Goal: Navigation & Orientation: Go to known website

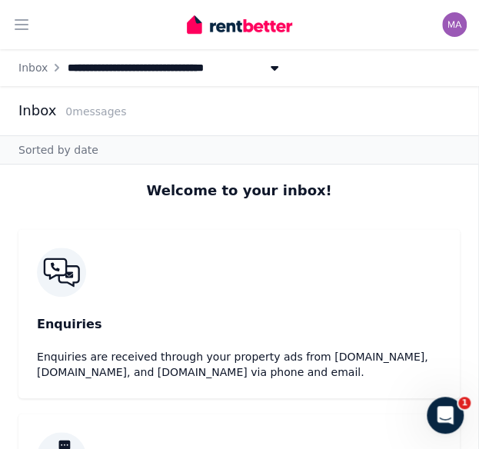
click at [136, 69] on span "[STREET_ADDRESS]" at bounding box center [142, 67] width 155 height 25
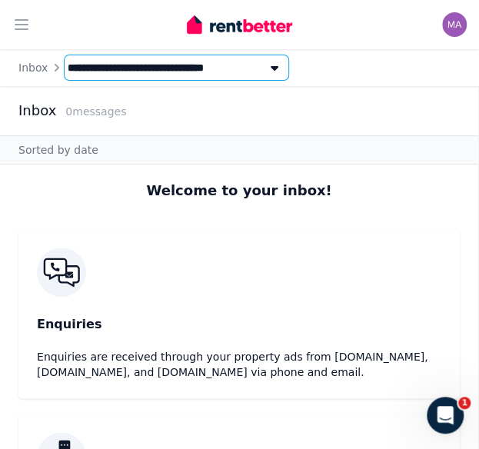
type input "**********"
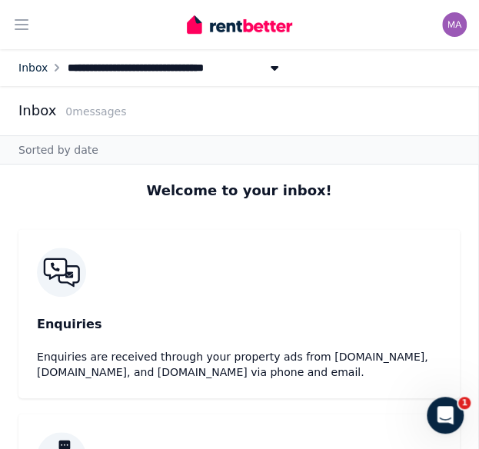
click at [28, 62] on link "Inbox" at bounding box center [32, 68] width 29 height 12
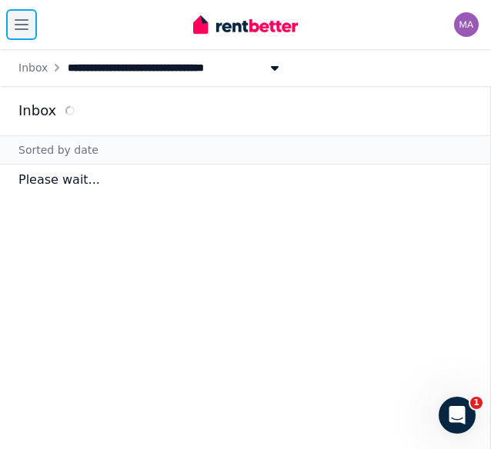
click at [17, 18] on icon "button" at bounding box center [21, 24] width 18 height 18
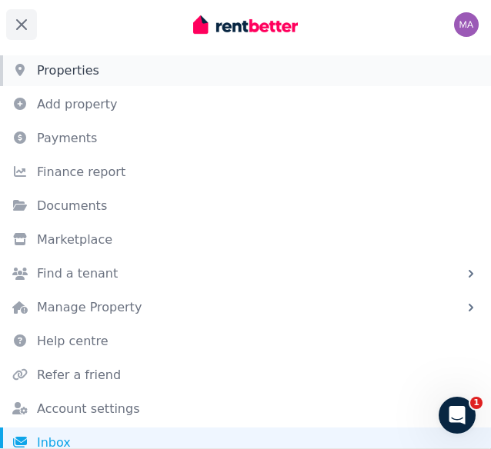
click at [85, 64] on link "Properties" at bounding box center [245, 70] width 491 height 31
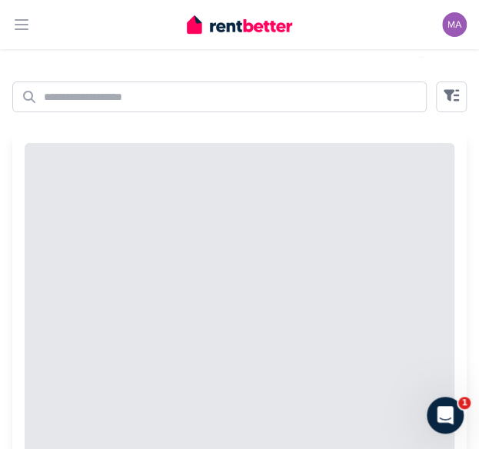
scroll to position [27, 0]
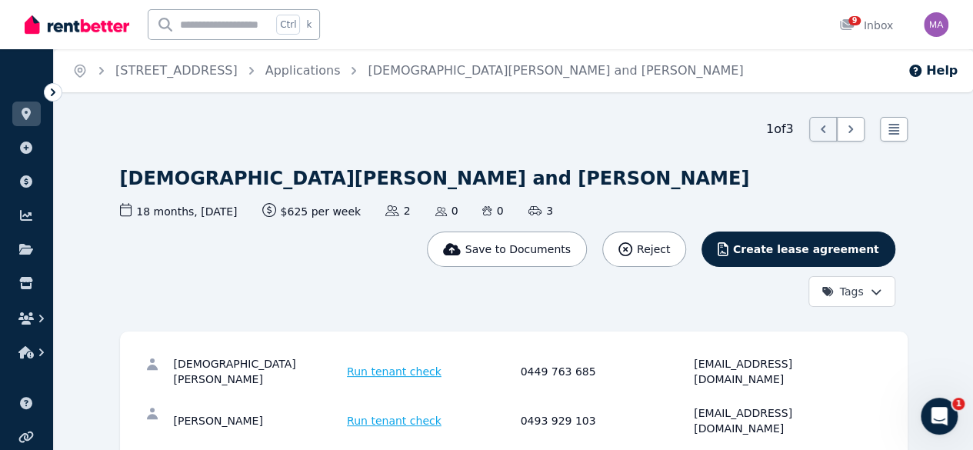
click at [593, 332] on div "[PERSON_NAME] Run tenant check 0449 763 685 [EMAIL_ADDRESS][DOMAIN_NAME] Sana G…" at bounding box center [514, 396] width 788 height 129
click at [27, 115] on icon at bounding box center [26, 114] width 9 height 12
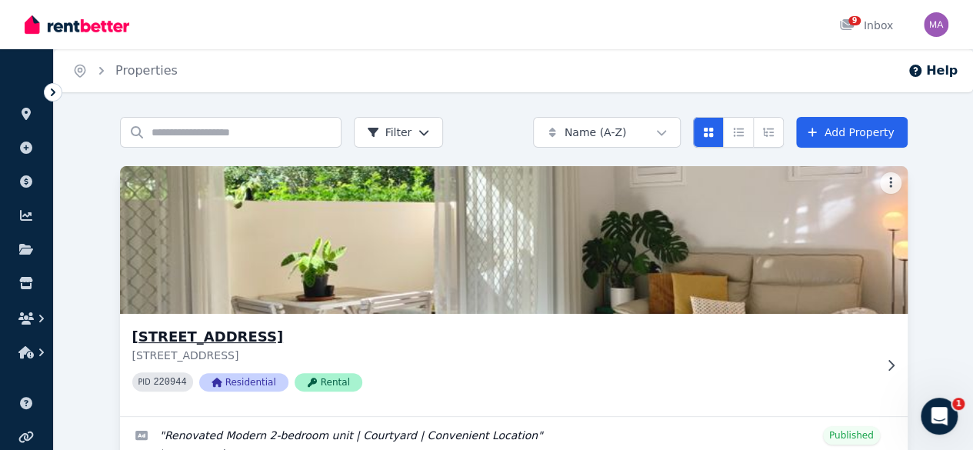
click at [226, 286] on img at bounding box center [513, 239] width 827 height 155
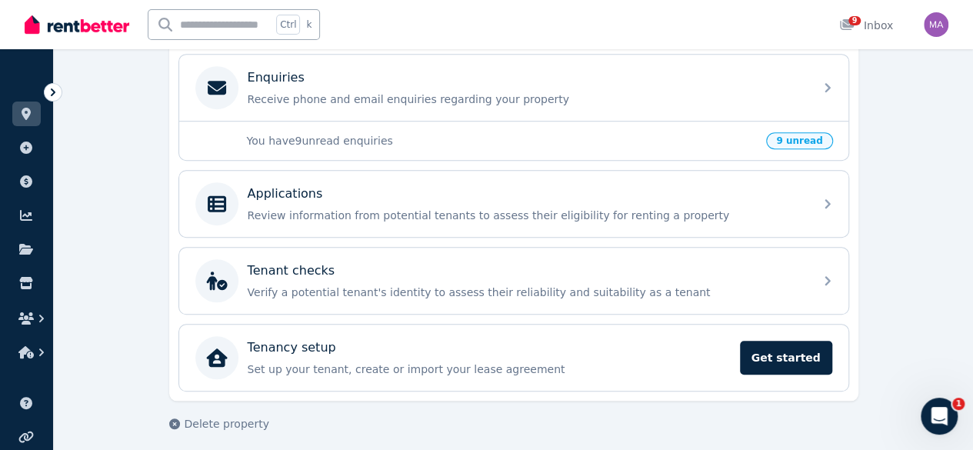
scroll to position [424, 0]
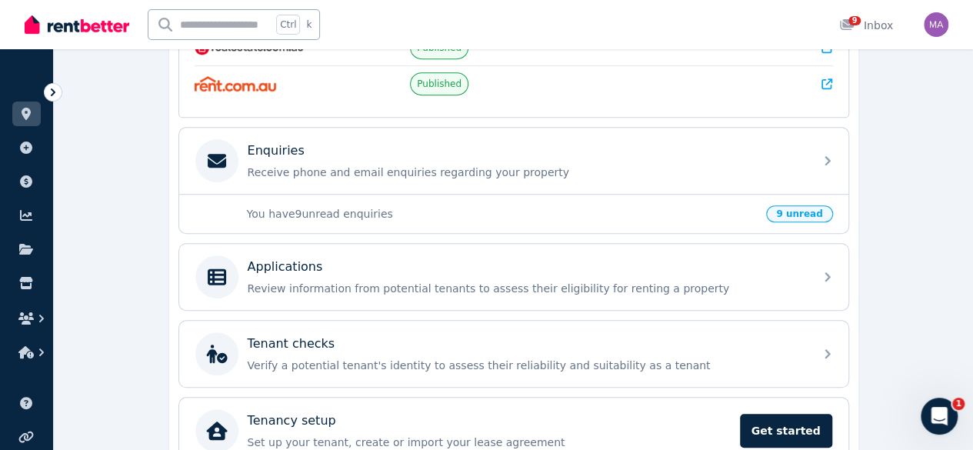
click at [551, 206] on p "You have 9 unread enquiries" at bounding box center [502, 213] width 511 height 15
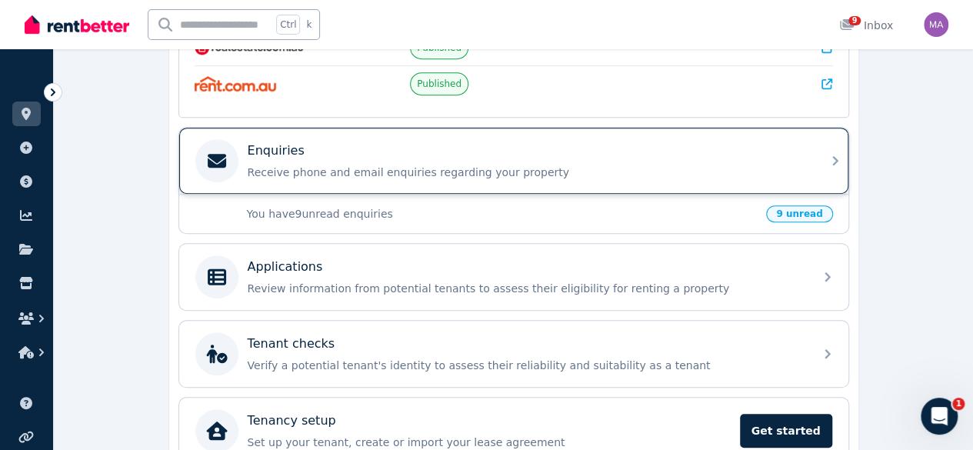
click at [686, 165] on p "Receive phone and email enquiries regarding your property" at bounding box center [526, 172] width 557 height 15
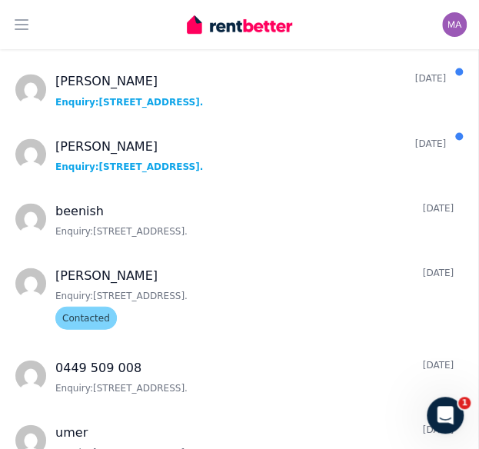
scroll to position [603, 0]
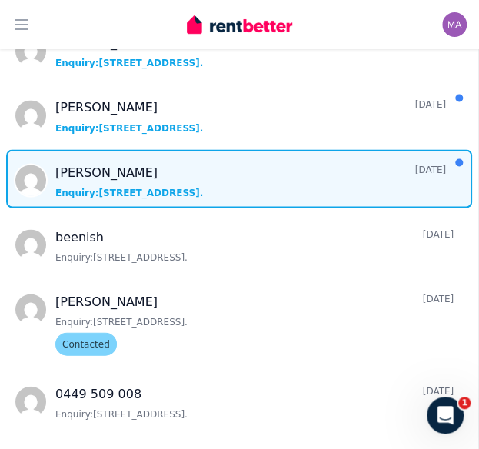
click at [255, 176] on span "Message list" at bounding box center [239, 178] width 479 height 58
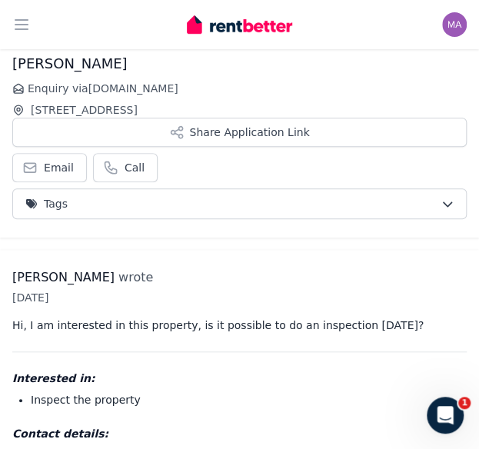
scroll to position [191, 0]
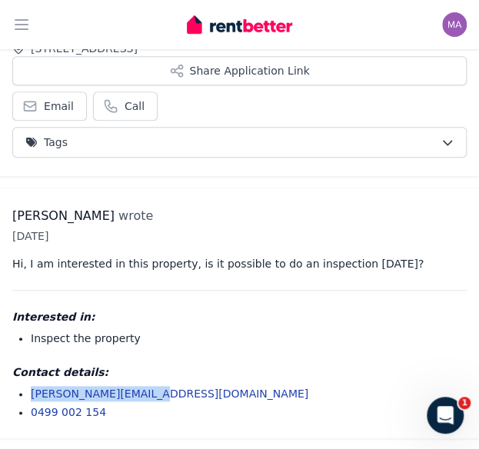
drag, startPoint x: 146, startPoint y: 395, endPoint x: 28, endPoint y: 385, distance: 118.9
click at [28, 386] on ul "[PERSON_NAME][EMAIL_ADDRESS][DOMAIN_NAME] 0499 002 154" at bounding box center [239, 403] width 455 height 34
copy link "[PERSON_NAME][EMAIL_ADDRESS][DOMAIN_NAME]"
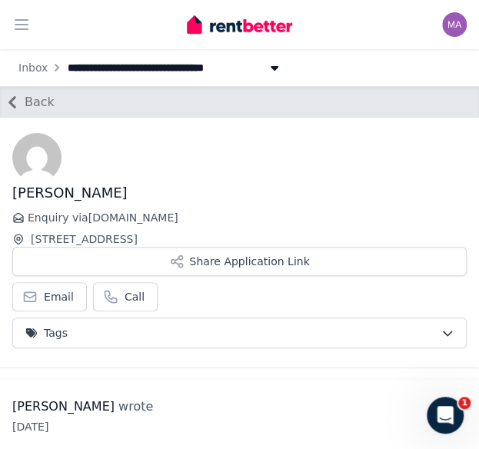
click at [34, 105] on span "Back" at bounding box center [40, 102] width 30 height 18
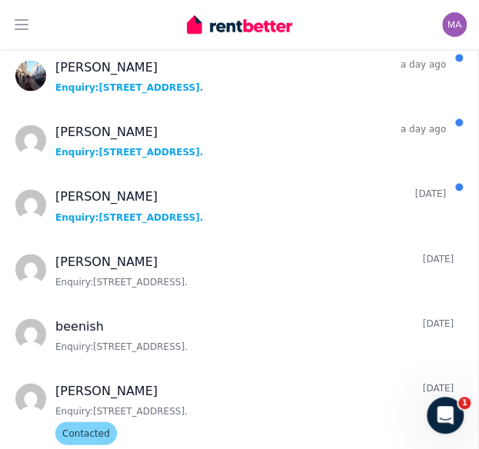
scroll to position [490, 0]
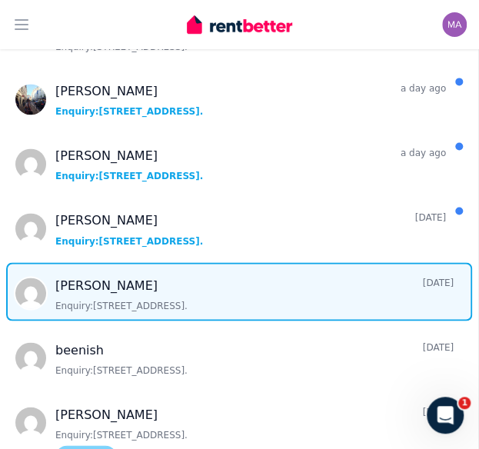
click at [379, 299] on span "Message list" at bounding box center [239, 291] width 479 height 58
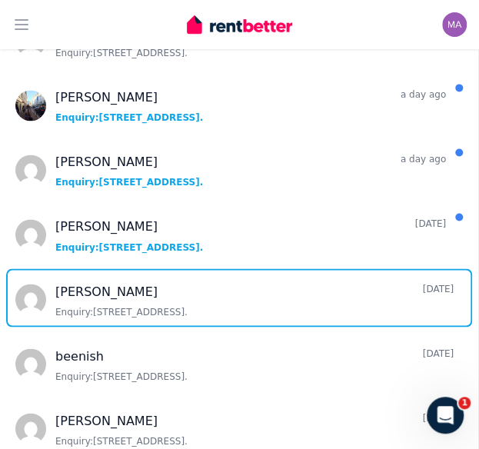
scroll to position [492, 0]
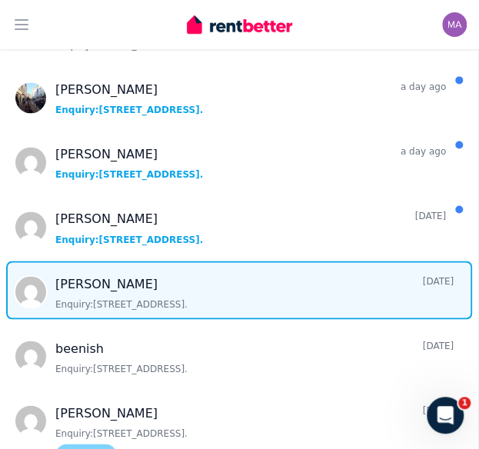
click at [354, 292] on span "Message list" at bounding box center [239, 290] width 479 height 58
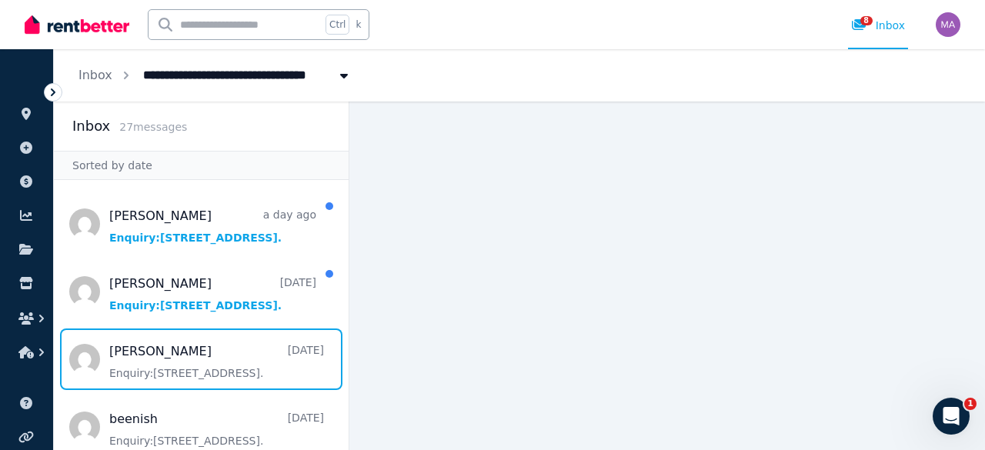
scroll to position [468, 0]
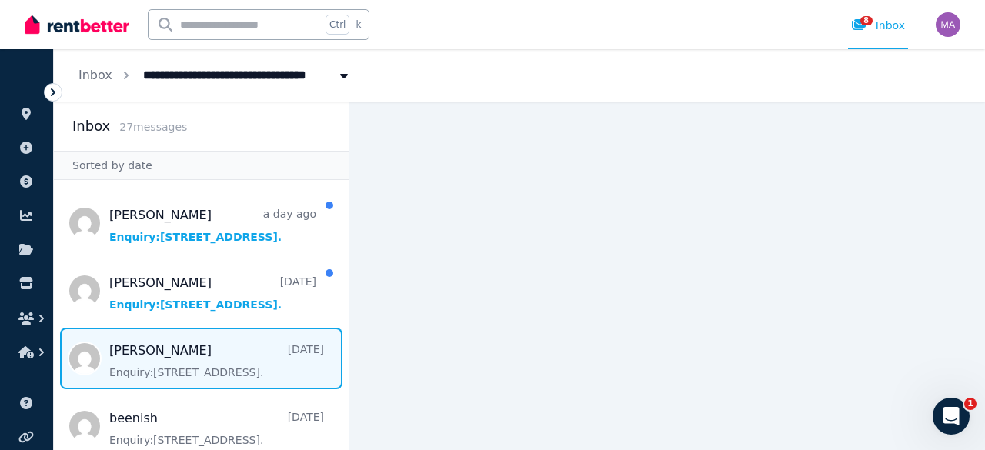
click at [213, 338] on span "Message list" at bounding box center [201, 359] width 295 height 62
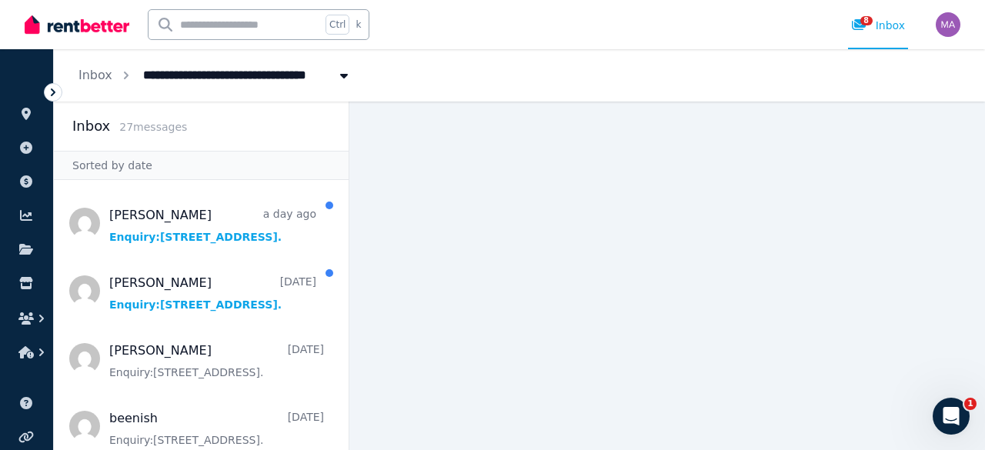
click at [968, 420] on div "Open Intercom Messenger" at bounding box center [951, 416] width 51 height 51
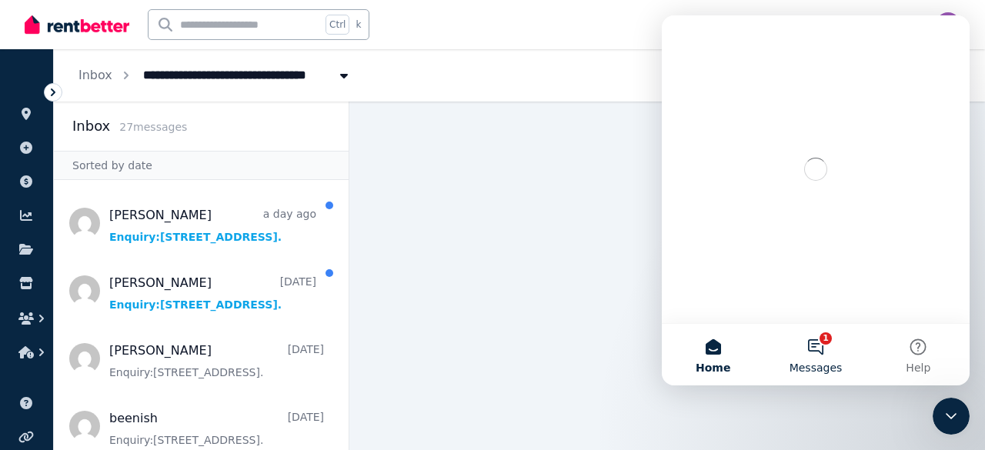
click at [821, 341] on button "1 Messages" at bounding box center [815, 355] width 102 height 62
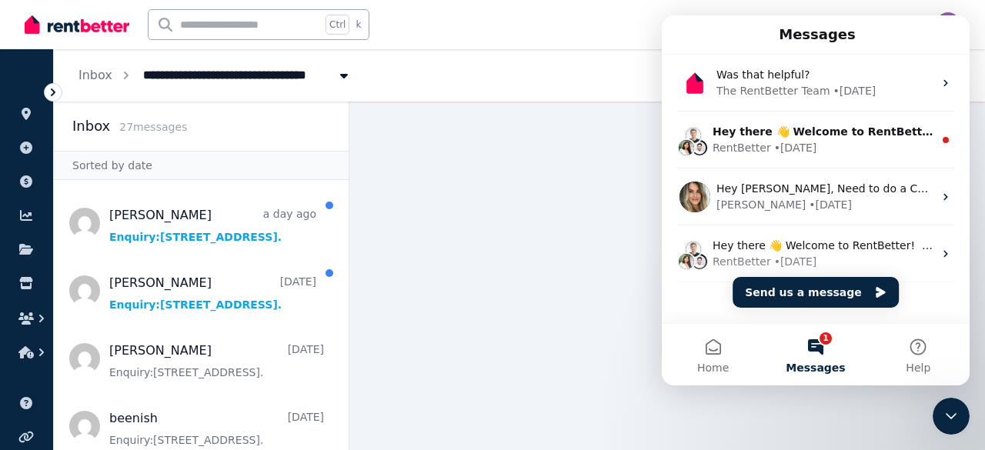
click at [583, 220] on main at bounding box center [667, 276] width 636 height 349
click at [692, 333] on button "Home" at bounding box center [713, 355] width 102 height 62
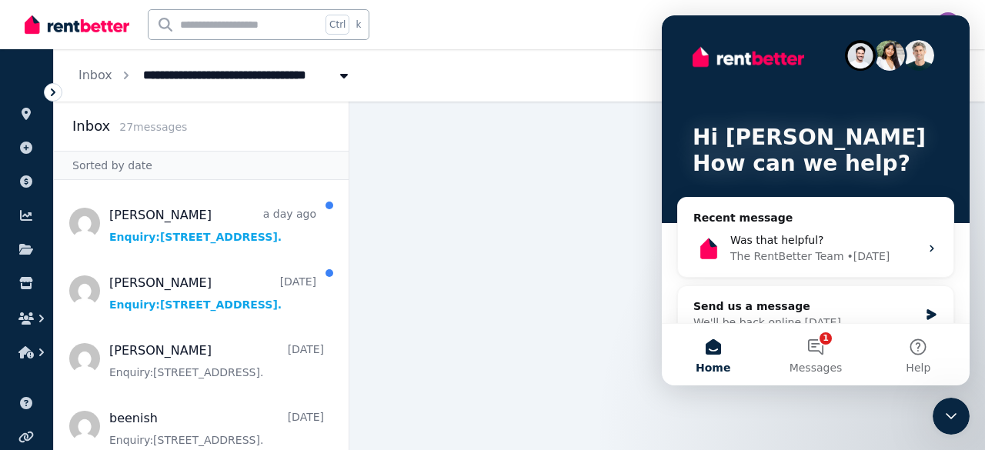
click at [966, 423] on div "Close Intercom Messenger" at bounding box center [951, 416] width 37 height 37
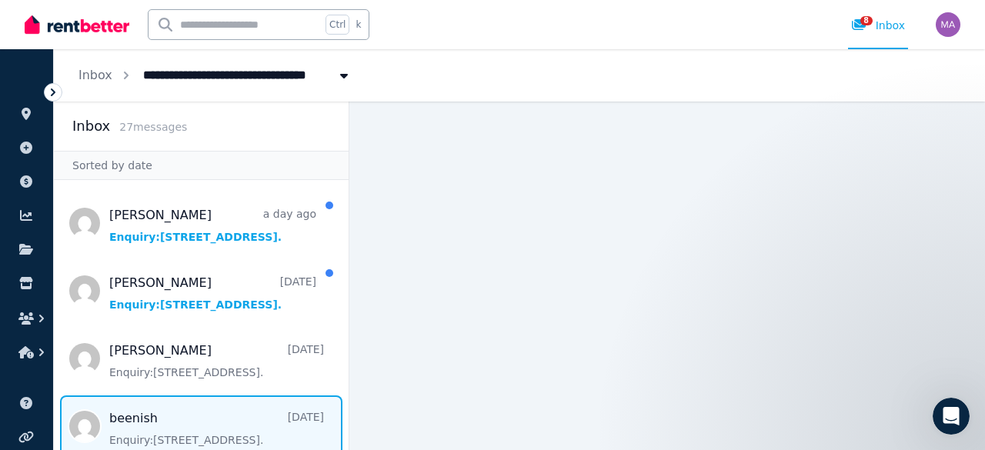
click at [127, 409] on span "Message list" at bounding box center [201, 426] width 295 height 62
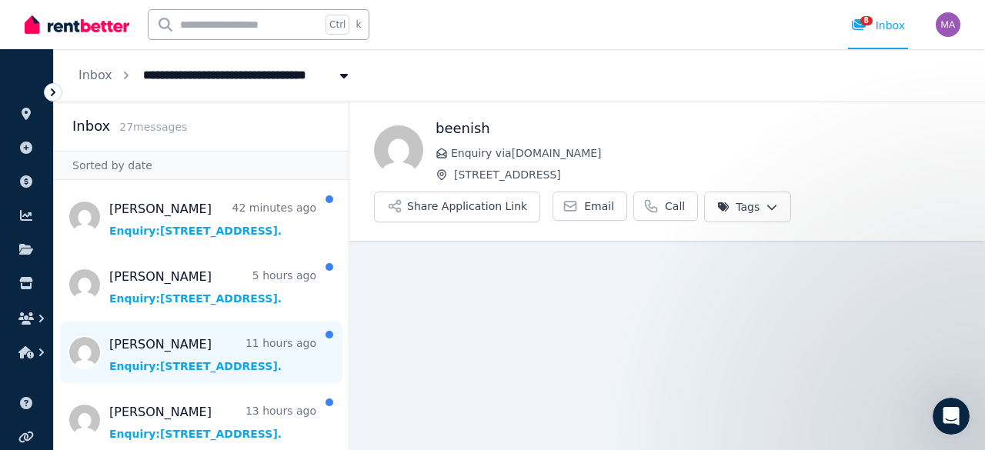
click at [169, 365] on span "Message list" at bounding box center [201, 353] width 295 height 62
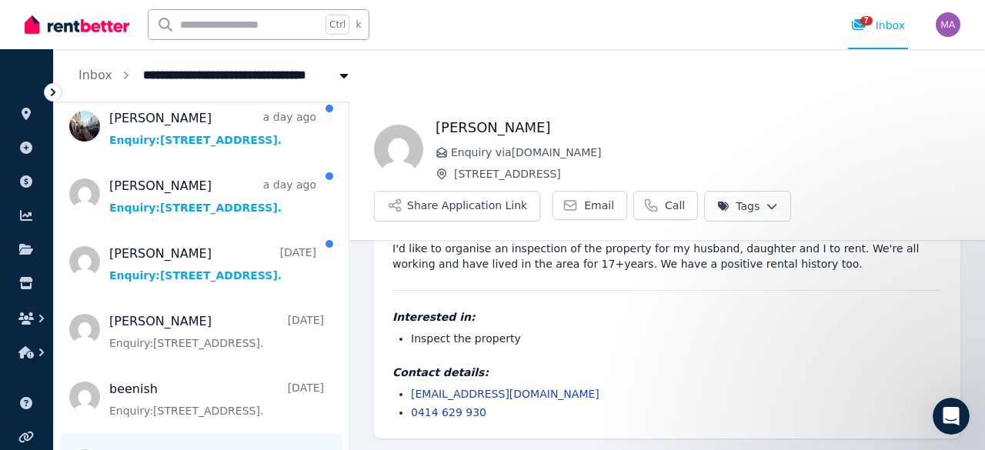
scroll to position [507, 0]
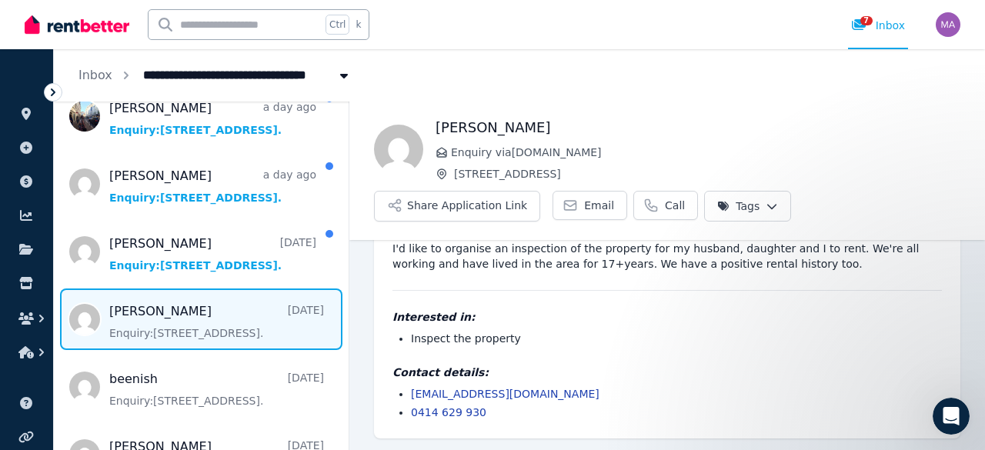
click at [149, 329] on span "Message list" at bounding box center [201, 320] width 295 height 62
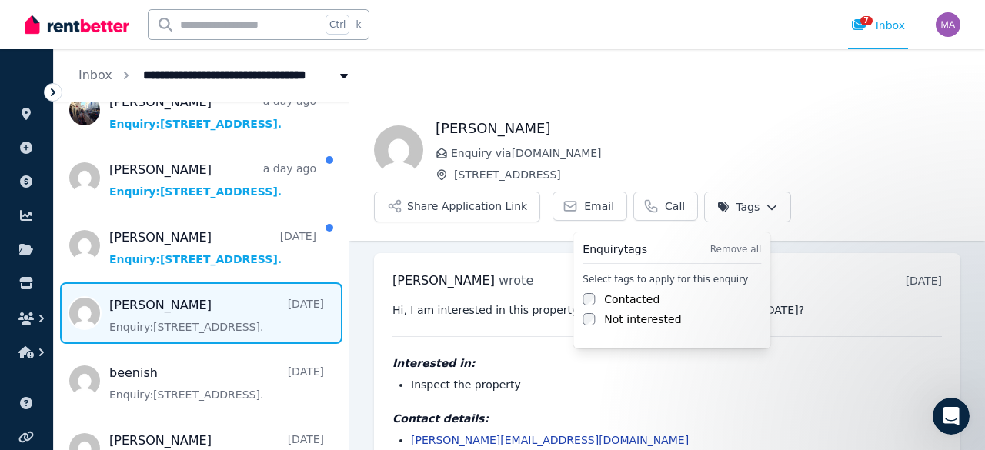
click at [756, 204] on html "**********" at bounding box center [492, 225] width 985 height 450
click at [632, 295] on label "Contacted" at bounding box center [631, 299] width 55 height 15
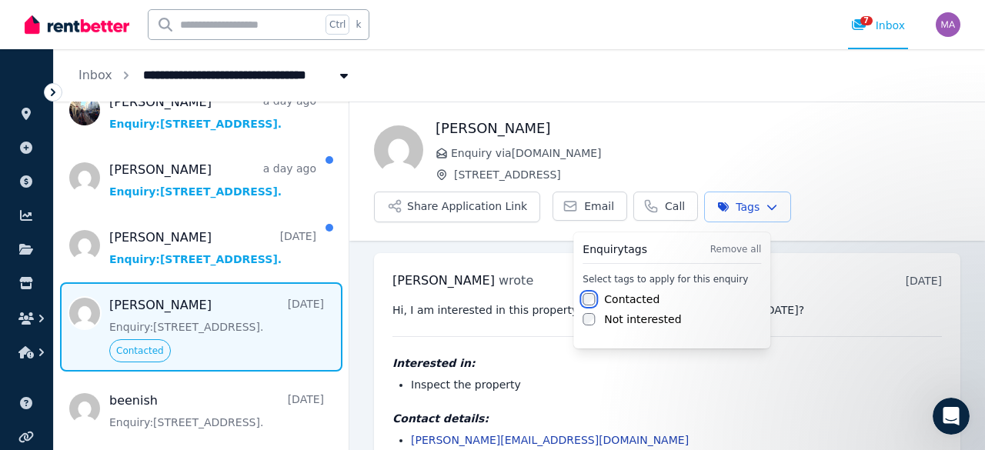
scroll to position [46, 0]
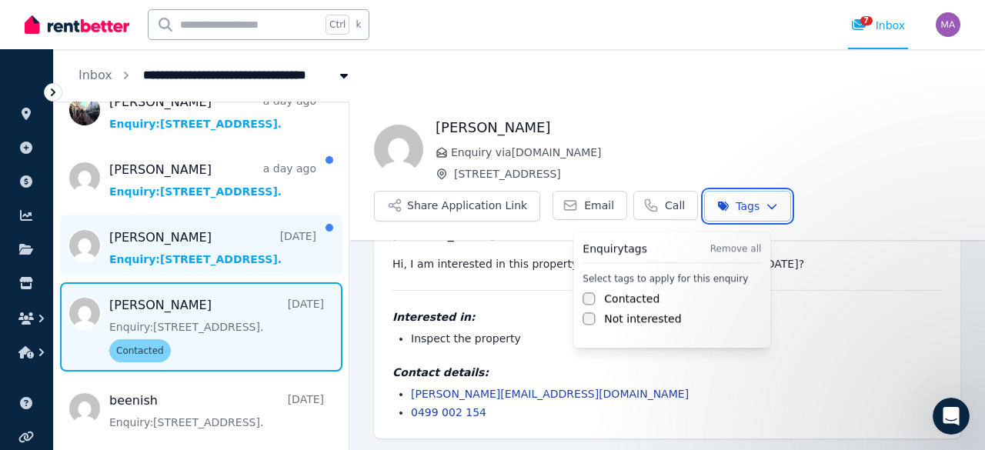
click at [182, 249] on html "**********" at bounding box center [492, 225] width 985 height 450
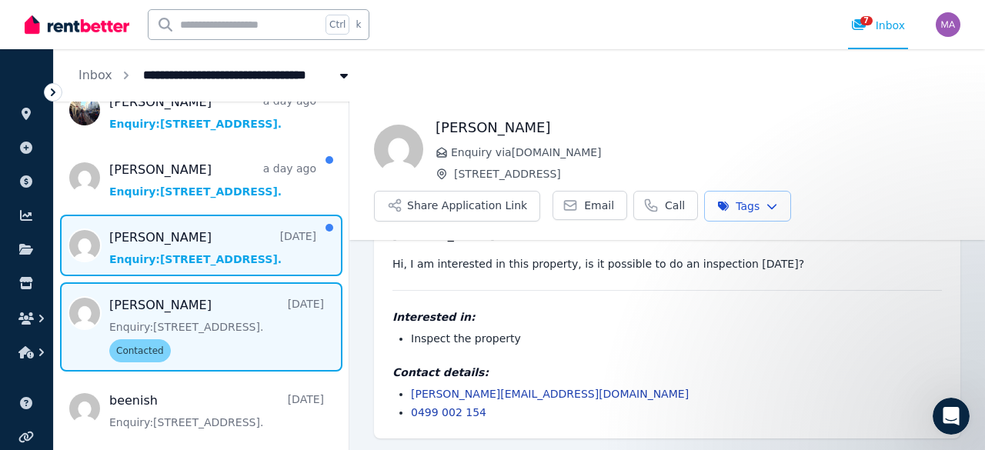
click at [196, 244] on span "Message list" at bounding box center [201, 246] width 295 height 62
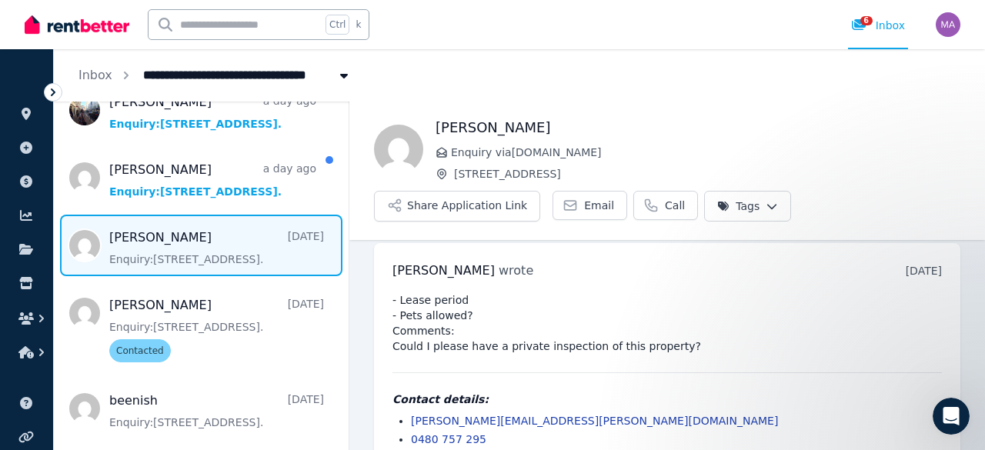
scroll to position [9, 0]
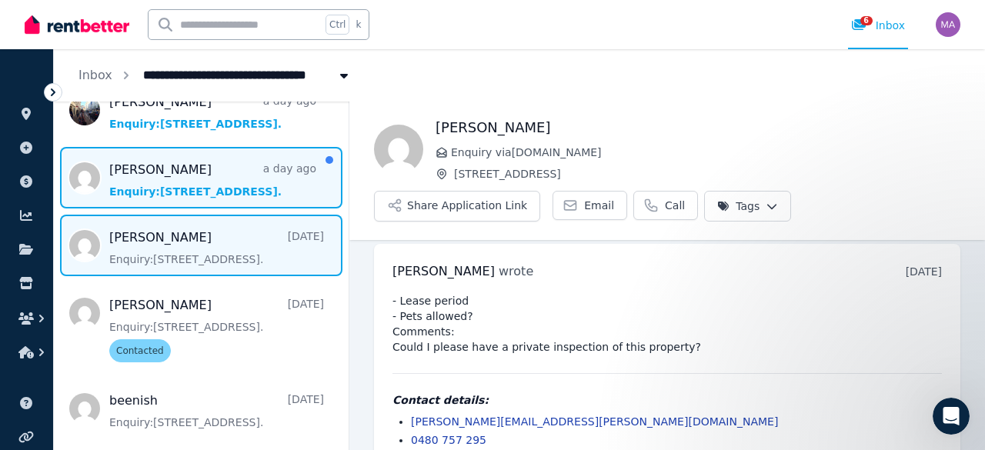
click at [206, 177] on span "Message list" at bounding box center [201, 178] width 295 height 62
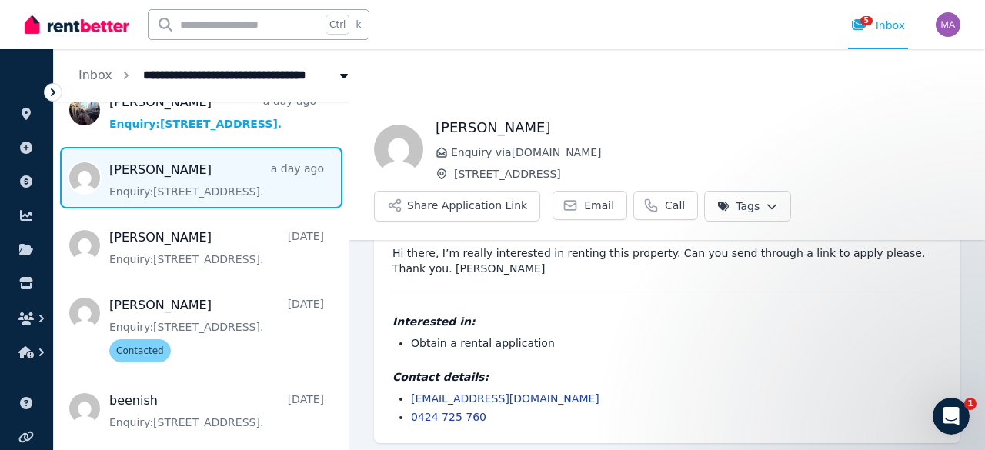
scroll to position [62, 0]
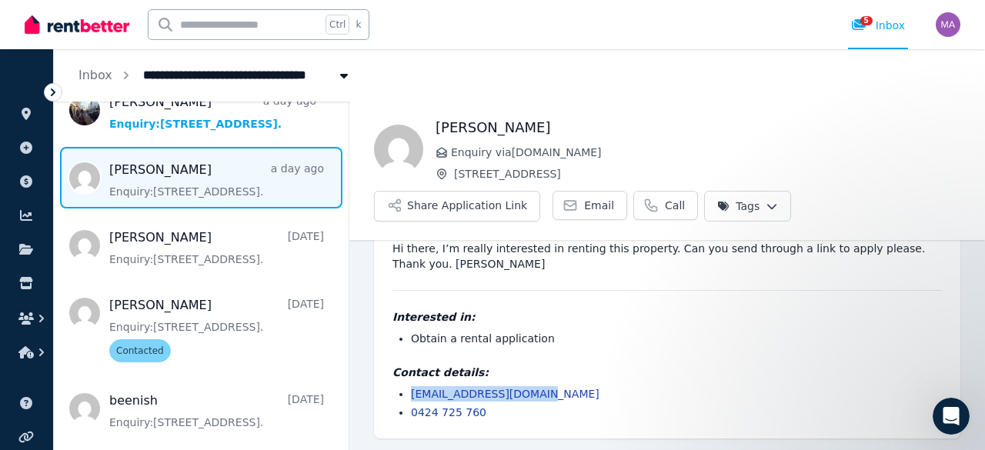
drag, startPoint x: 536, startPoint y: 399, endPoint x: 404, endPoint y: 392, distance: 131.8
click at [404, 392] on ul "[EMAIL_ADDRESS][DOMAIN_NAME] 0424 725 760" at bounding box center [666, 403] width 549 height 34
copy link "[EMAIL_ADDRESS][DOMAIN_NAME]"
click at [749, 202] on html "**********" at bounding box center [492, 225] width 985 height 450
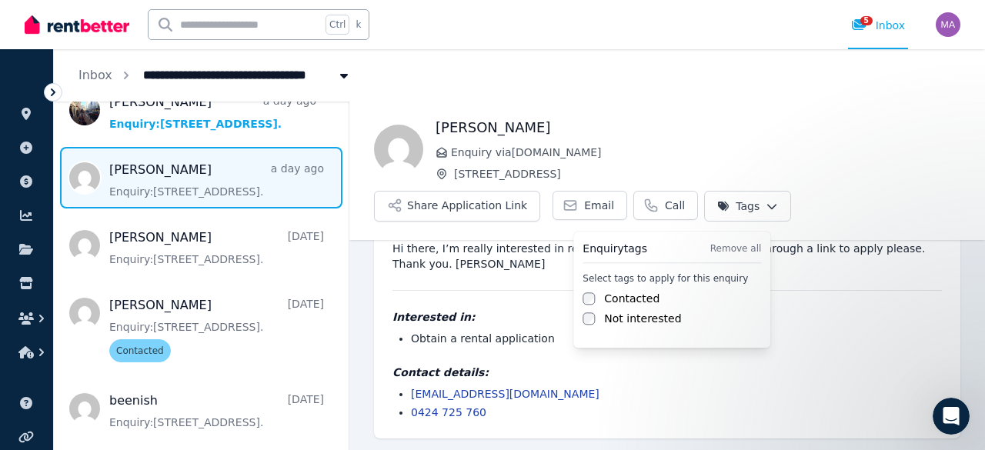
click at [640, 301] on label "Contacted" at bounding box center [631, 298] width 55 height 15
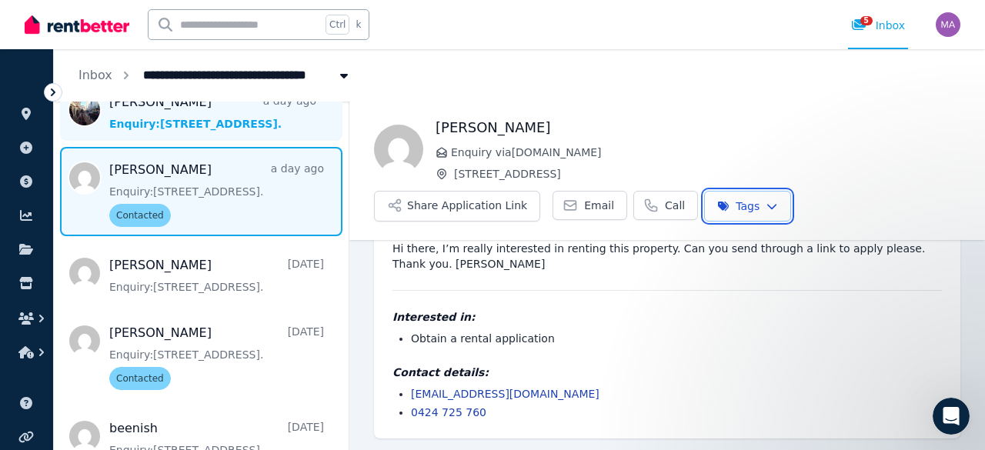
click at [232, 116] on html "**********" at bounding box center [492, 225] width 985 height 450
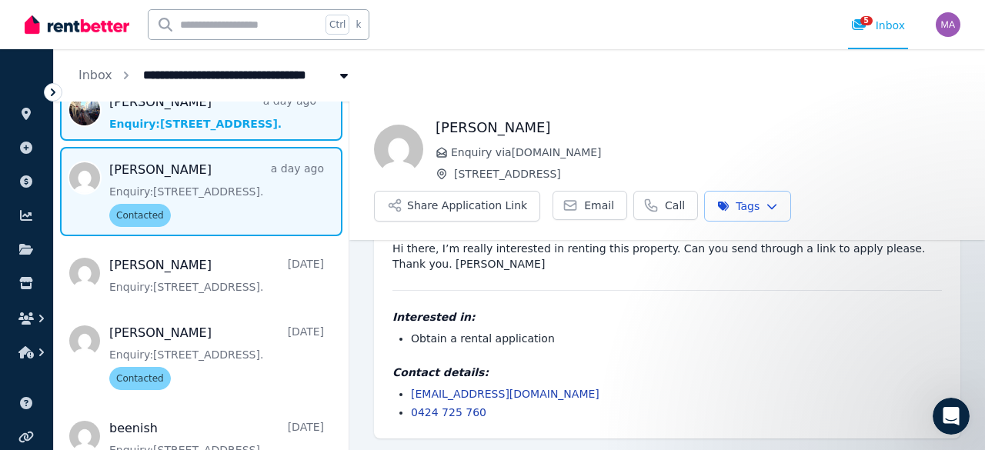
click at [232, 116] on span "Message list" at bounding box center [201, 110] width 295 height 62
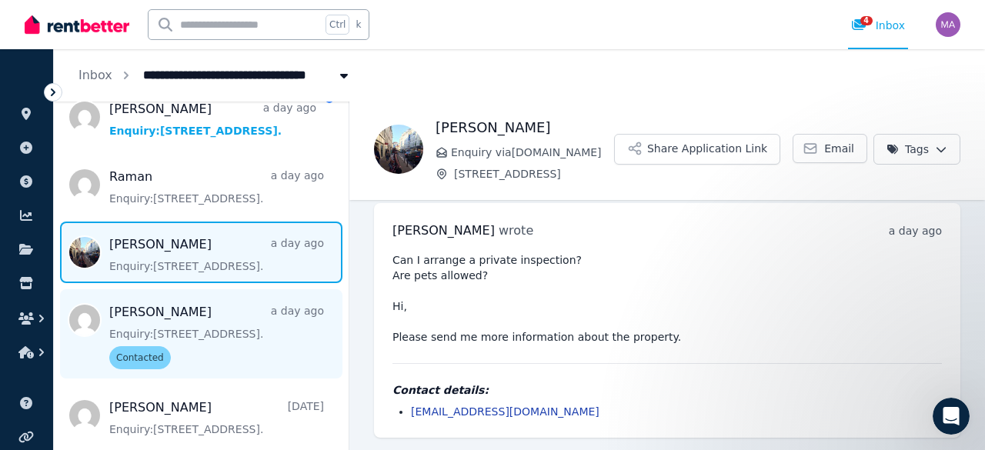
scroll to position [370, 0]
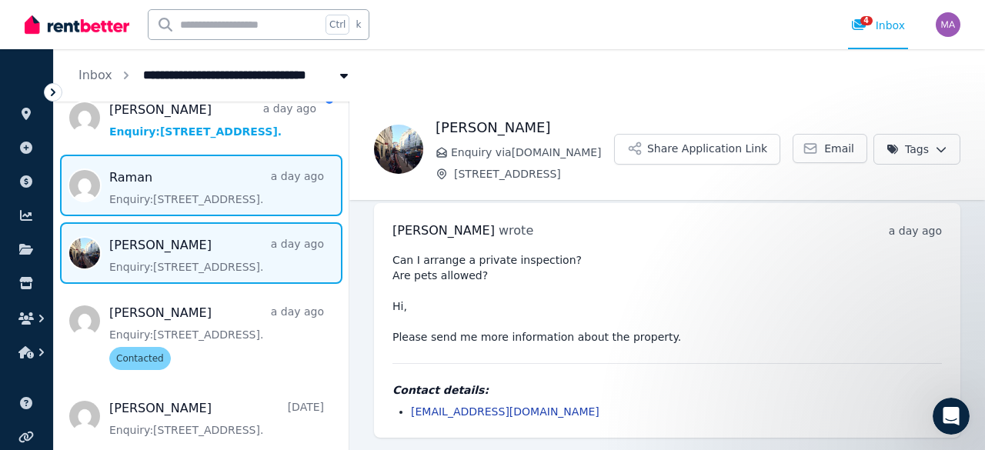
click at [230, 191] on span "Message list" at bounding box center [201, 186] width 295 height 62
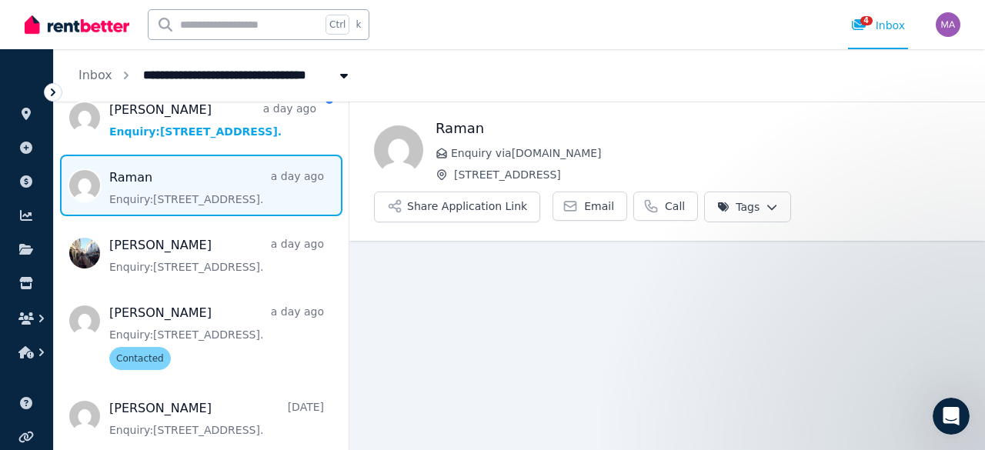
scroll to position [18, 0]
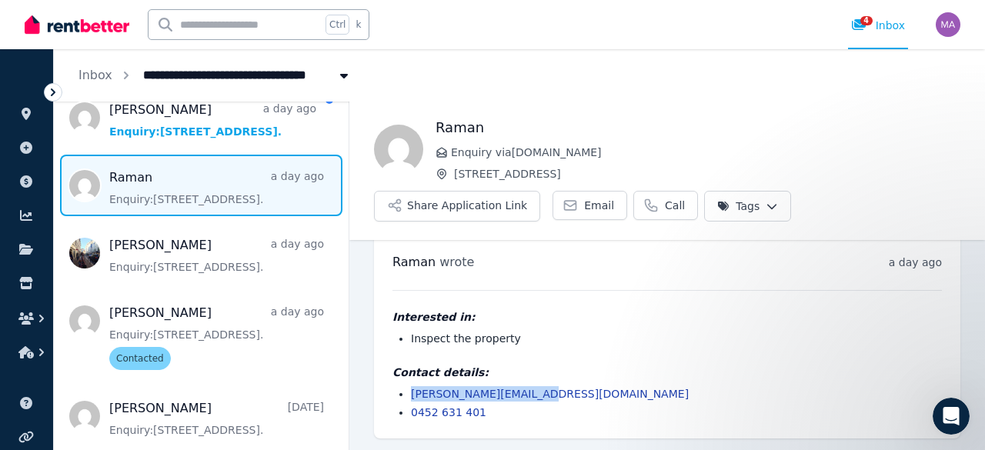
drag, startPoint x: 552, startPoint y: 393, endPoint x: 409, endPoint y: 387, distance: 142.5
click at [409, 387] on ul "[PERSON_NAME][EMAIL_ADDRESS][DOMAIN_NAME] 0452 631 401" at bounding box center [666, 403] width 549 height 34
copy link "[PERSON_NAME][EMAIL_ADDRESS][DOMAIN_NAME]"
click at [740, 195] on html "**********" at bounding box center [492, 225] width 985 height 450
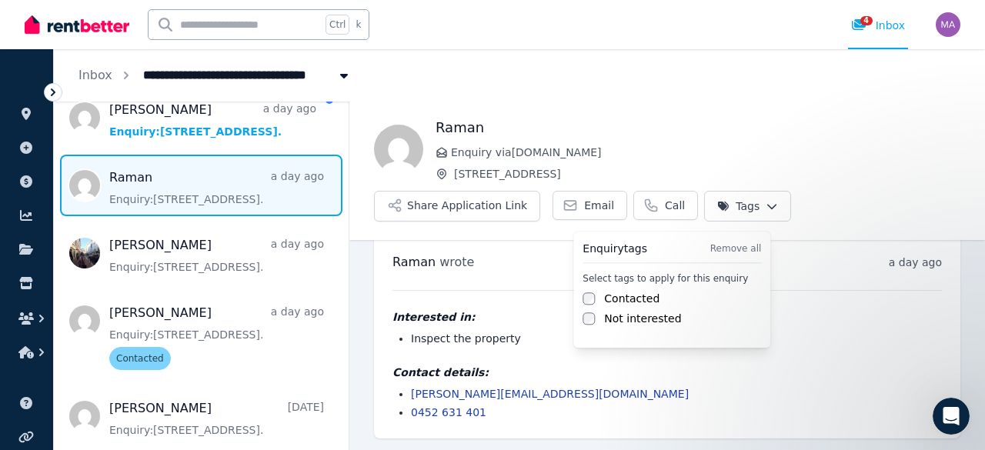
click at [634, 298] on label "Contacted" at bounding box center [631, 298] width 55 height 15
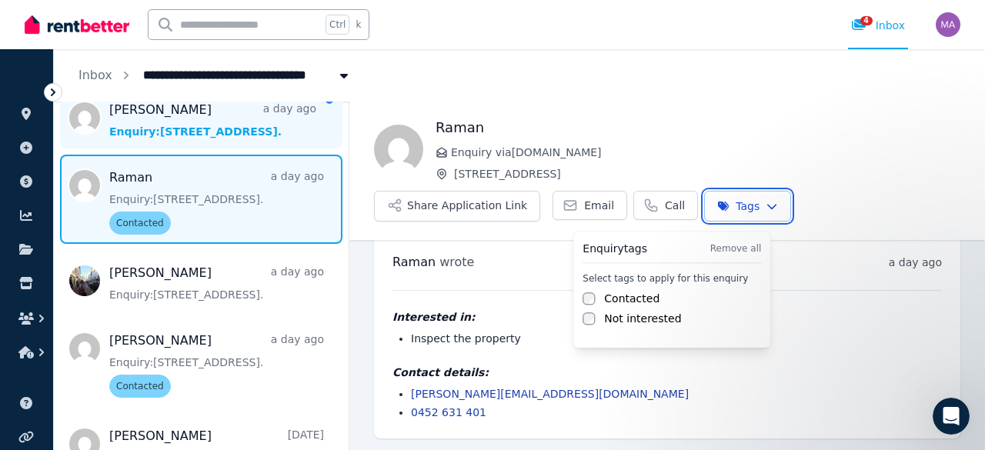
click at [217, 136] on html "**********" at bounding box center [492, 225] width 985 height 450
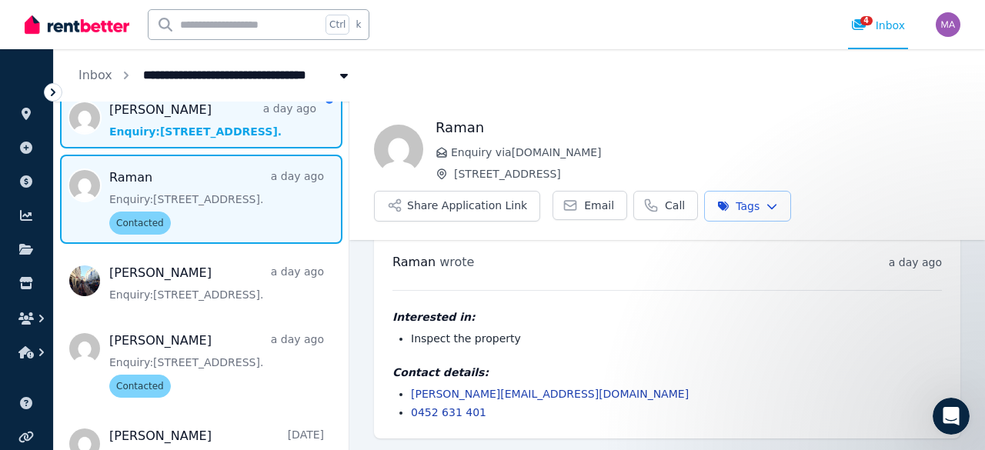
click at [209, 125] on span "Message list" at bounding box center [201, 118] width 295 height 62
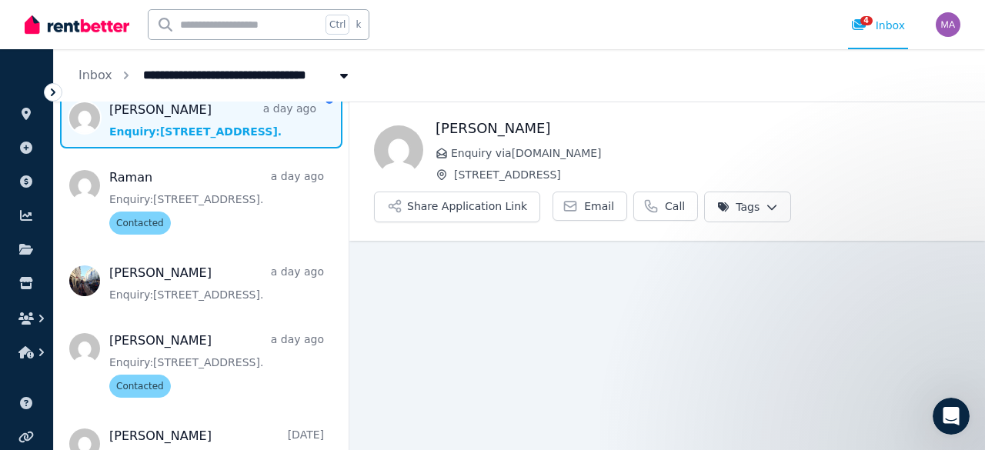
scroll to position [18, 0]
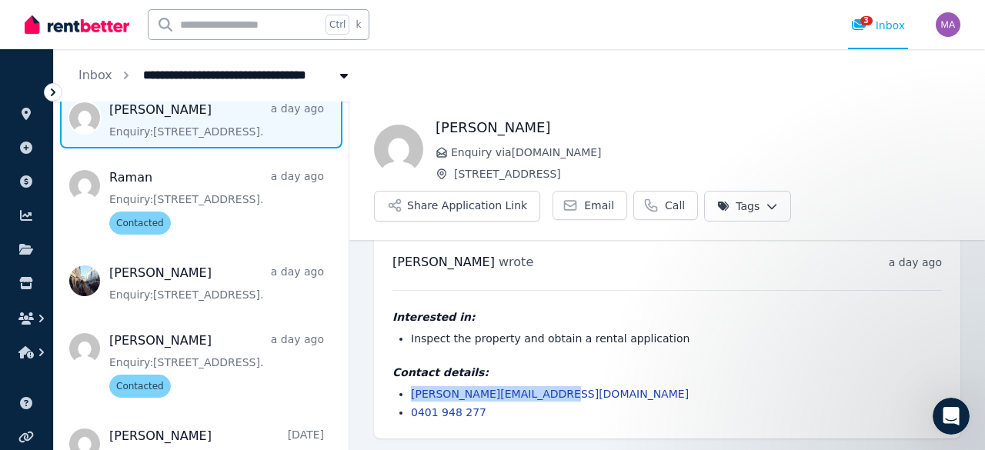
drag, startPoint x: 540, startPoint y: 397, endPoint x: 415, endPoint y: 395, distance: 125.4
click at [415, 395] on li "[PERSON_NAME][EMAIL_ADDRESS][DOMAIN_NAME]" at bounding box center [676, 393] width 531 height 15
copy link "[PERSON_NAME][EMAIL_ADDRESS][DOMAIN_NAME]"
click at [747, 213] on html "**********" at bounding box center [492, 225] width 985 height 450
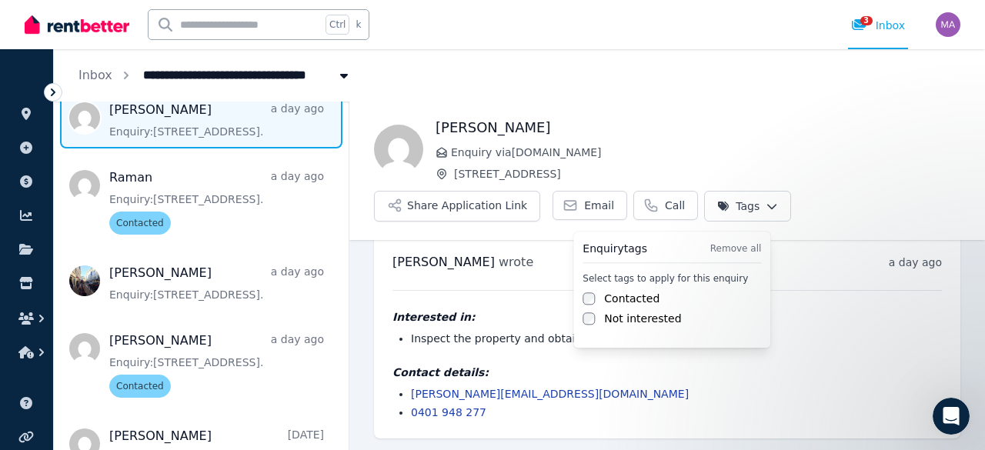
click at [622, 299] on label "Contacted" at bounding box center [631, 298] width 55 height 15
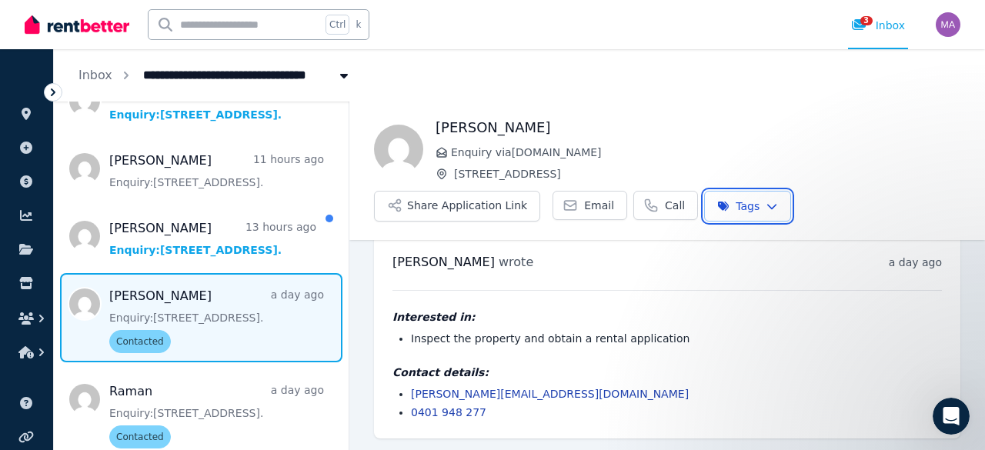
scroll to position [169, 0]
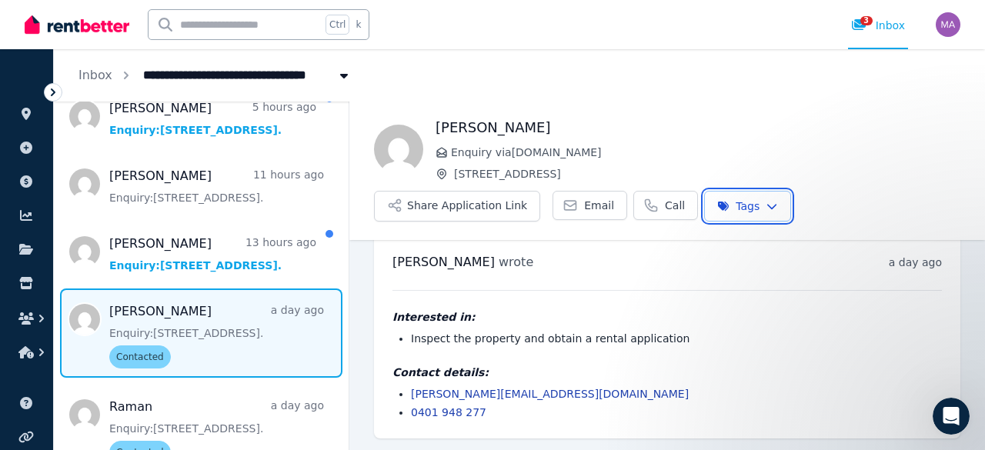
drag, startPoint x: 341, startPoint y: 195, endPoint x: 346, endPoint y: 169, distance: 27.5
click at [346, 169] on html "**********" at bounding box center [492, 225] width 985 height 450
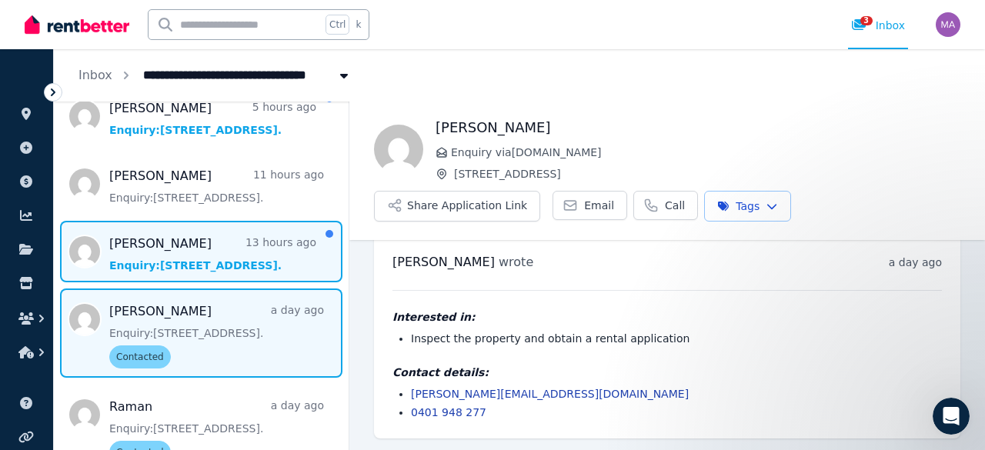
click at [183, 250] on span "Message list" at bounding box center [201, 252] width 295 height 62
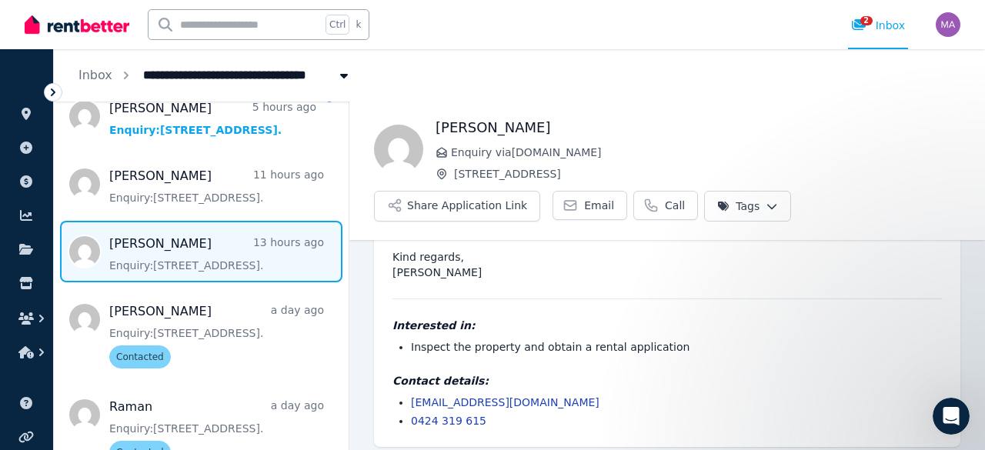
scroll to position [239, 0]
drag, startPoint x: 525, startPoint y: 404, endPoint x: 407, endPoint y: 399, distance: 117.8
click at [407, 399] on ul "[EMAIL_ADDRESS][DOMAIN_NAME] 0424 319 615" at bounding box center [666, 411] width 549 height 34
copy link "[EMAIL_ADDRESS][DOMAIN_NAME]"
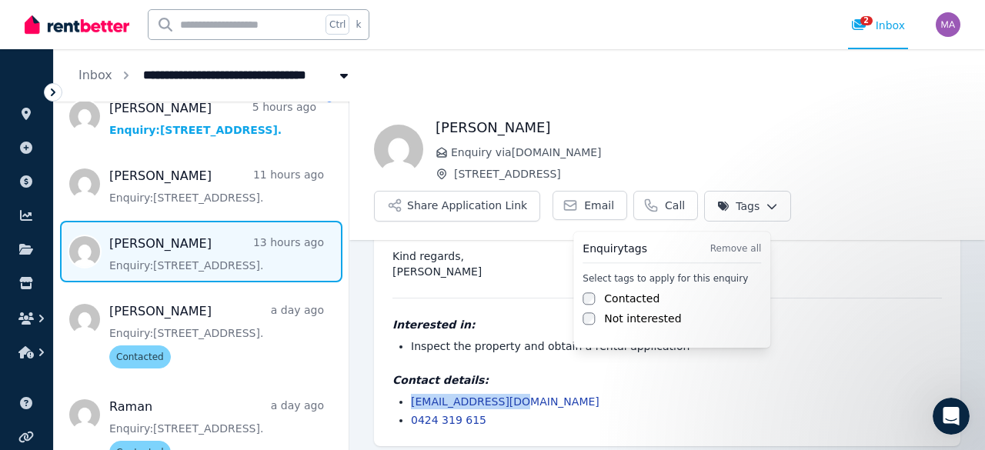
click at [745, 205] on html "**********" at bounding box center [492, 225] width 985 height 450
click at [629, 305] on label "Contacted" at bounding box center [631, 298] width 55 height 15
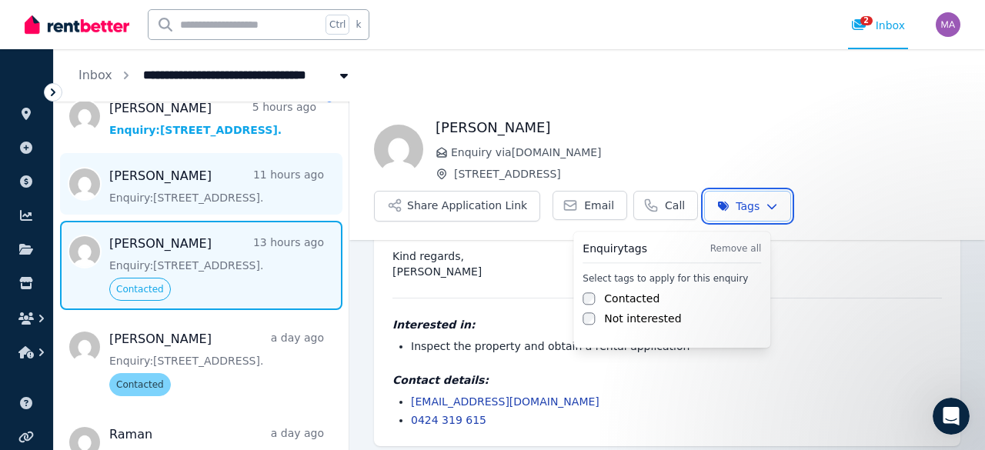
click at [209, 192] on html "**********" at bounding box center [492, 225] width 985 height 450
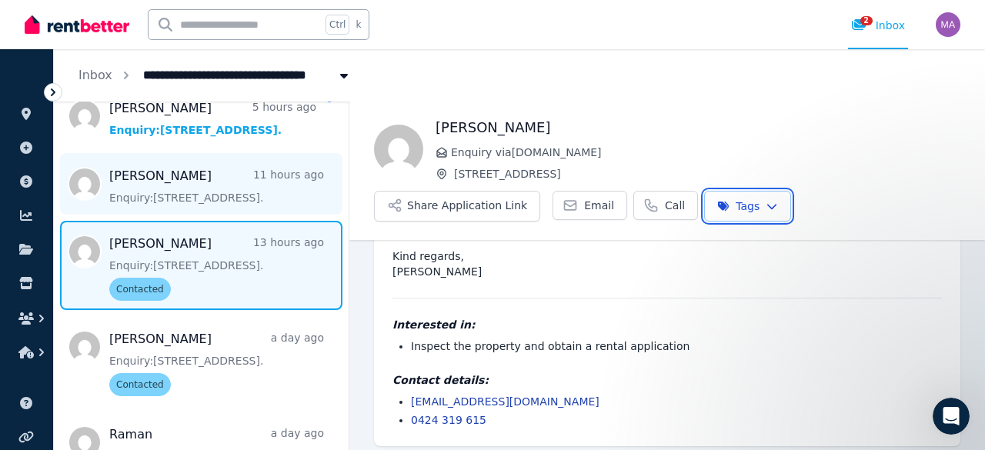
scroll to position [246, 0]
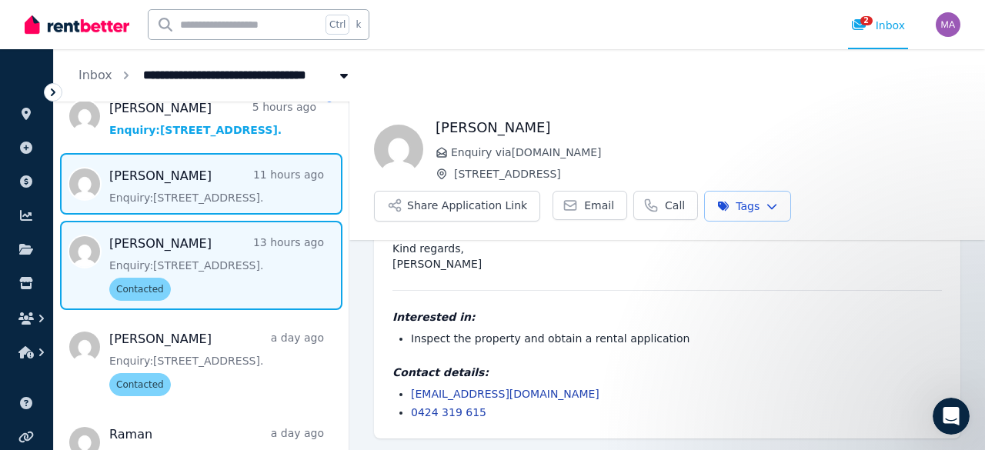
click at [142, 187] on span "Message list" at bounding box center [201, 184] width 295 height 62
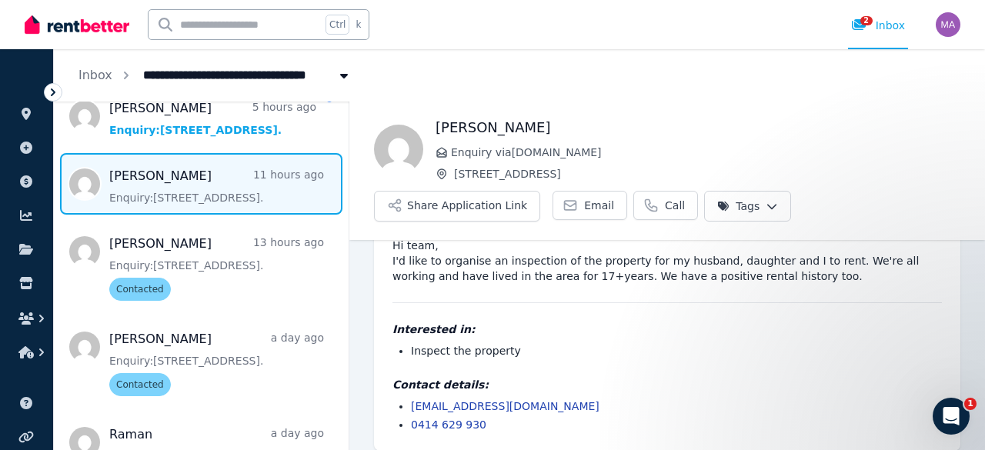
scroll to position [77, 0]
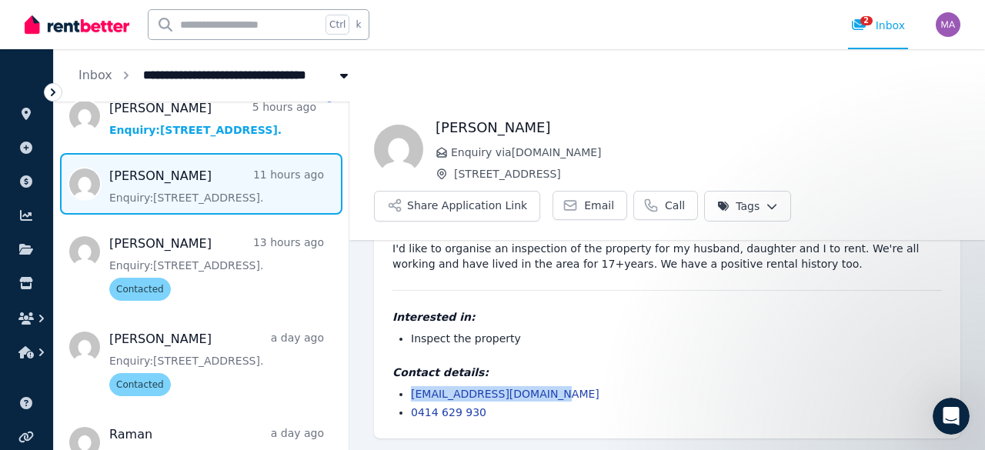
drag, startPoint x: 558, startPoint y: 399, endPoint x: 409, endPoint y: 395, distance: 149.3
click at [409, 395] on ul "[EMAIL_ADDRESS][DOMAIN_NAME] 0414 629 930" at bounding box center [666, 403] width 549 height 34
copy link "[EMAIL_ADDRESS][DOMAIN_NAME]"
click at [249, 179] on span "Message list" at bounding box center [201, 184] width 295 height 62
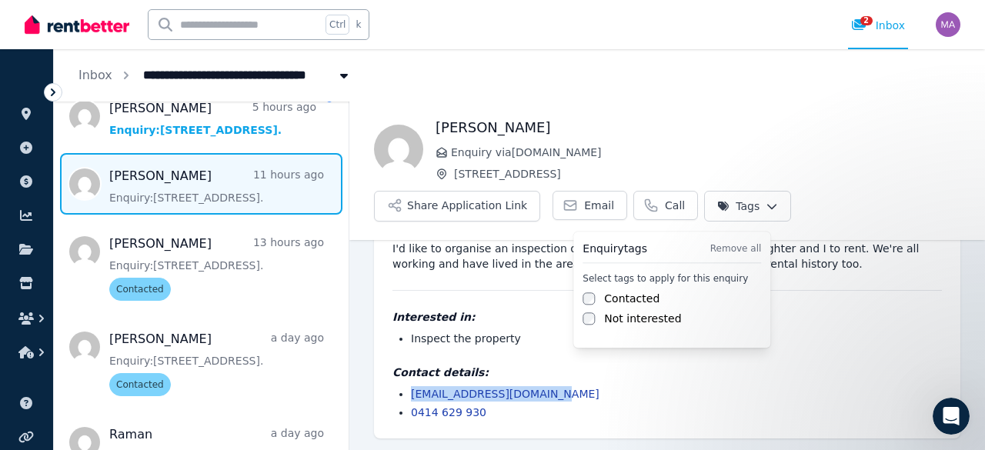
click at [750, 196] on html "**********" at bounding box center [492, 225] width 985 height 450
click at [620, 302] on label "Contacted" at bounding box center [631, 298] width 55 height 15
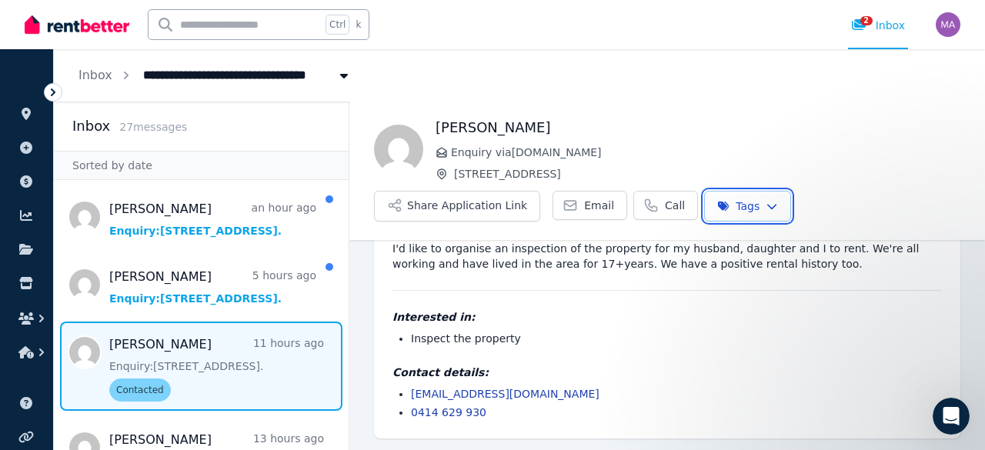
drag, startPoint x: 343, startPoint y: 157, endPoint x: 336, endPoint y: 132, distance: 25.6
click at [336, 132] on html "**********" at bounding box center [492, 225] width 985 height 450
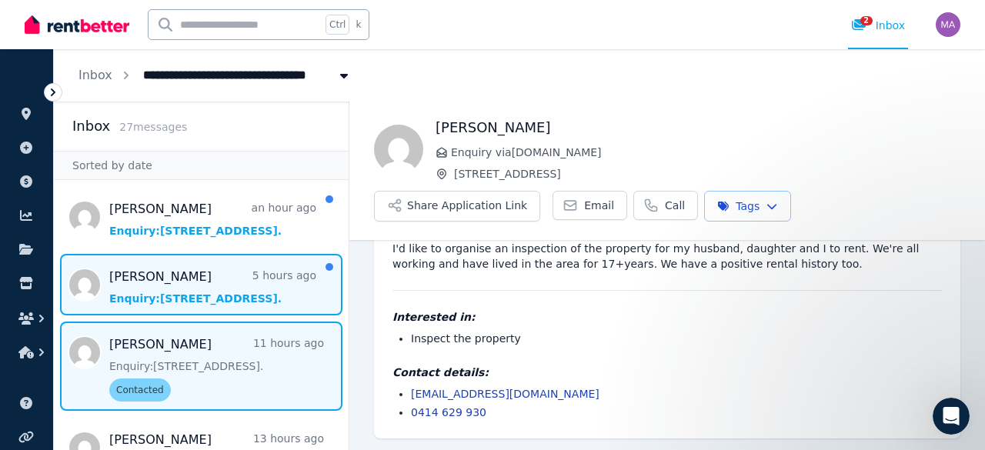
click at [167, 297] on span "Message list" at bounding box center [201, 285] width 295 height 62
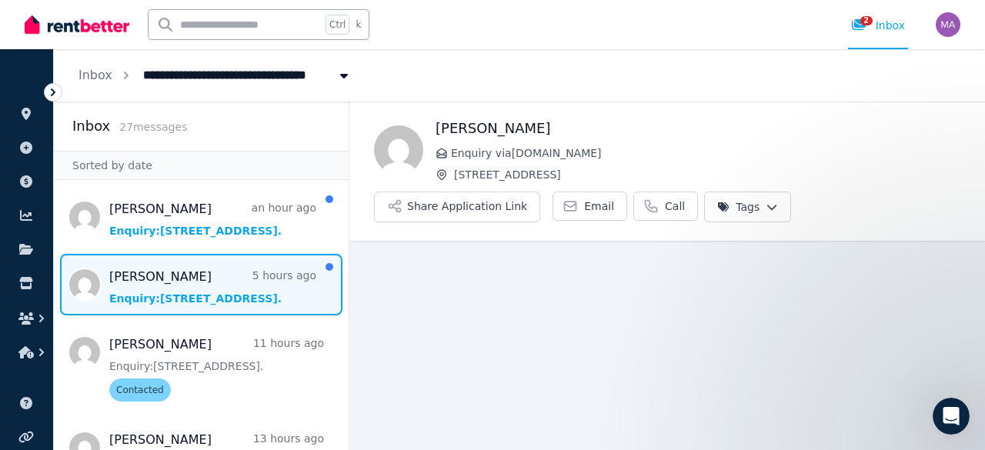
scroll to position [6, 0]
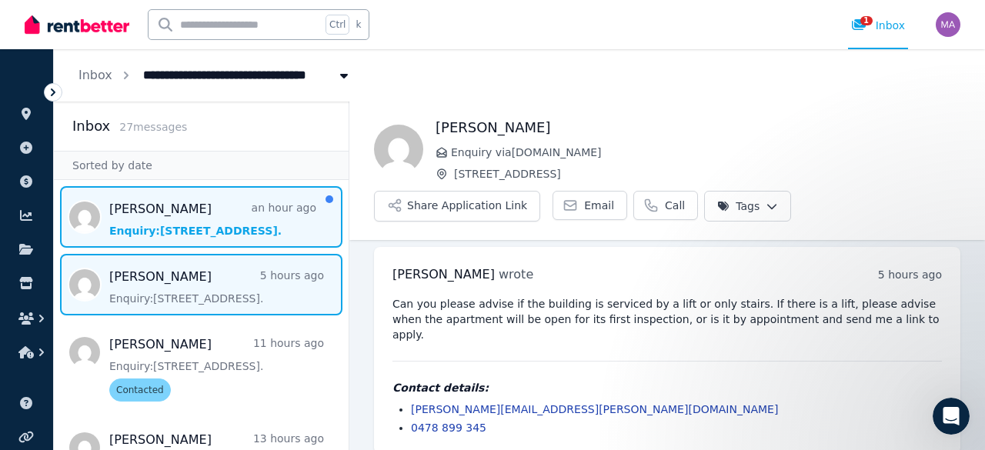
click at [169, 202] on span "Message list" at bounding box center [201, 217] width 295 height 62
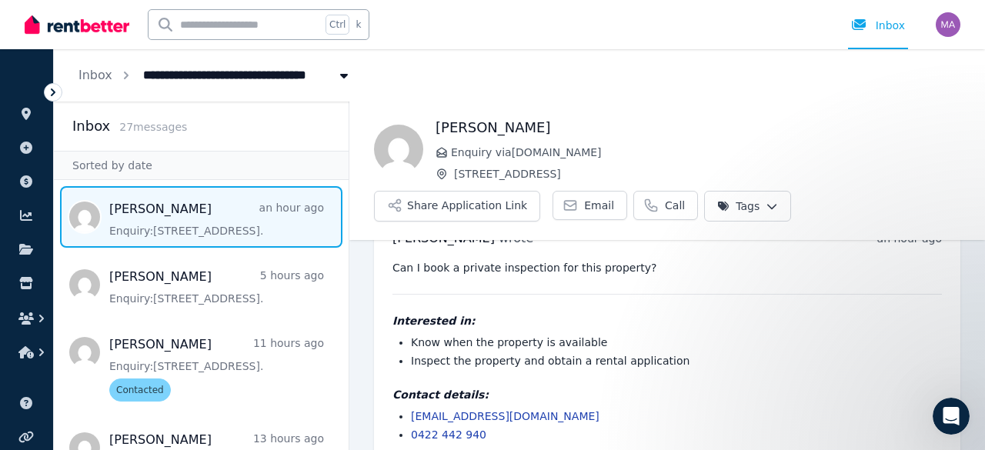
scroll to position [51, 0]
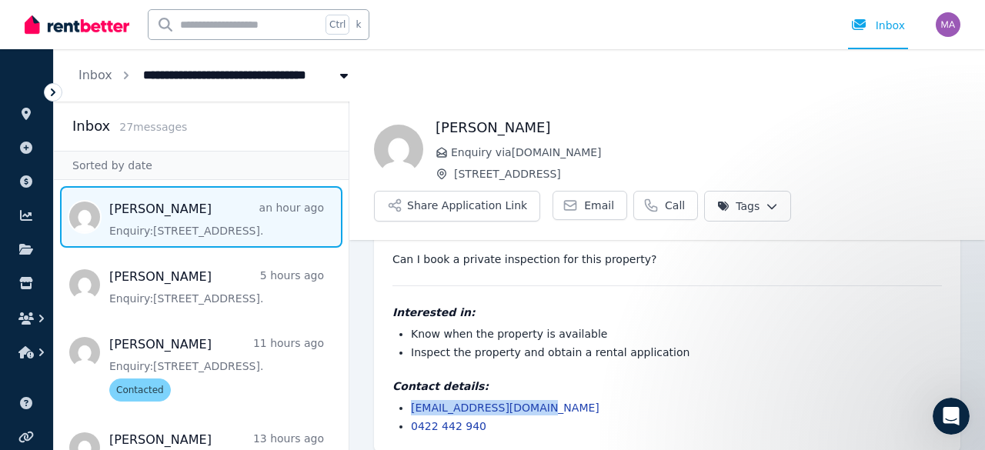
drag, startPoint x: 560, startPoint y: 409, endPoint x: 410, endPoint y: 405, distance: 150.1
click at [410, 405] on ul "[EMAIL_ADDRESS][DOMAIN_NAME] 0422 442 940" at bounding box center [666, 417] width 549 height 34
copy link "[EMAIL_ADDRESS][DOMAIN_NAME]"
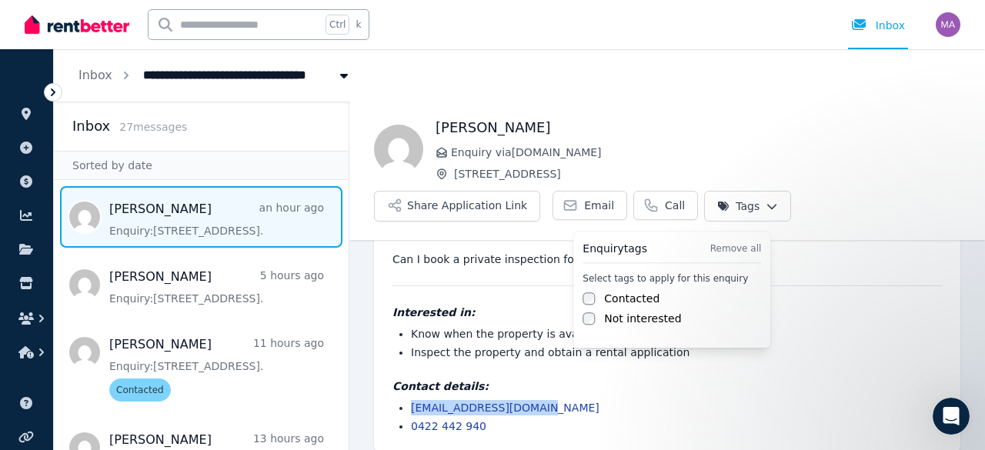
click at [713, 210] on html "**********" at bounding box center [492, 225] width 985 height 450
click at [621, 290] on div "Select tags to apply for this enquiry Contacted Not interested" at bounding box center [671, 299] width 179 height 54
click at [610, 301] on label "Contacted" at bounding box center [631, 298] width 55 height 15
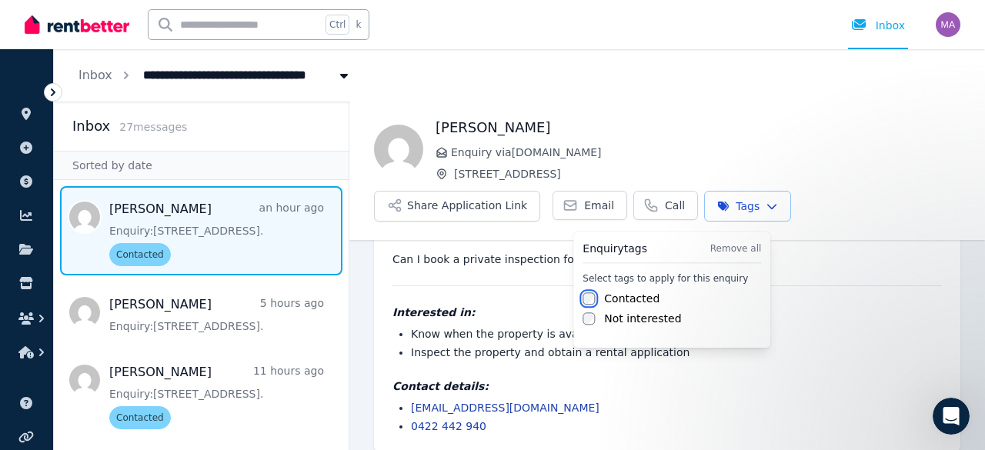
scroll to position [65, 0]
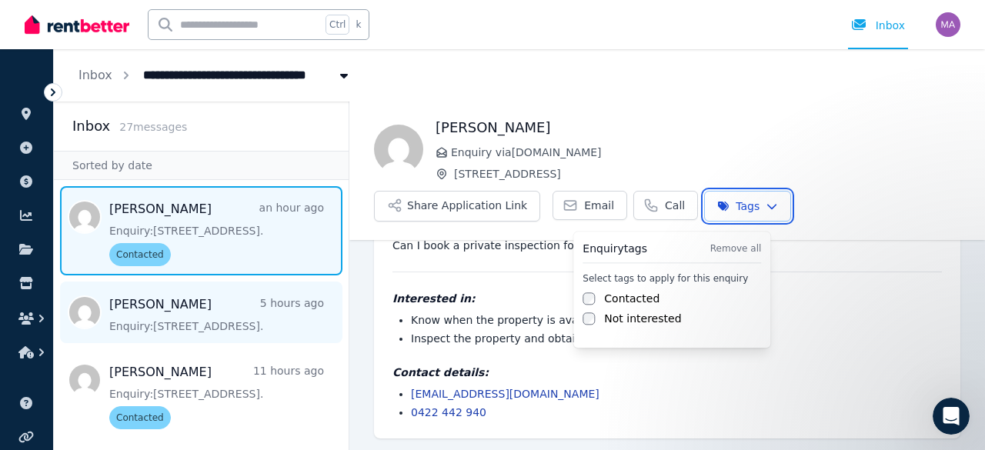
click at [214, 320] on html "**********" at bounding box center [492, 225] width 985 height 450
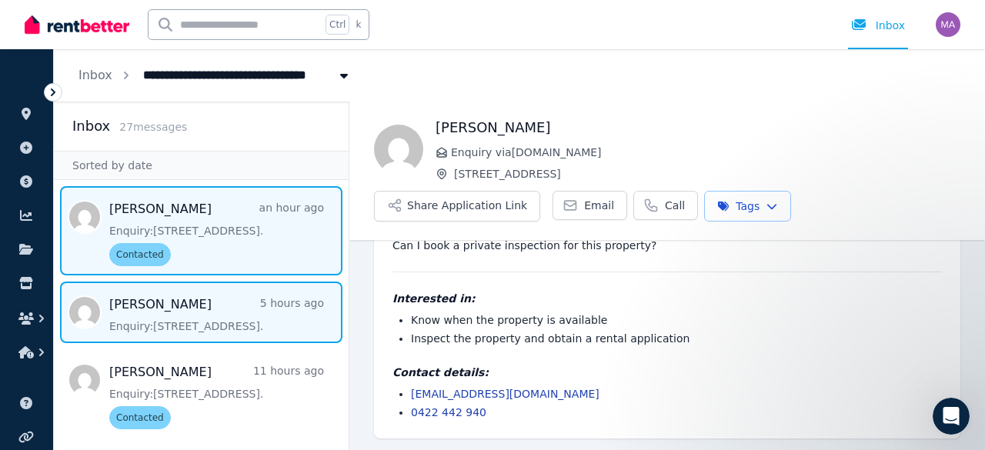
click at [214, 320] on span "Message list" at bounding box center [201, 313] width 295 height 62
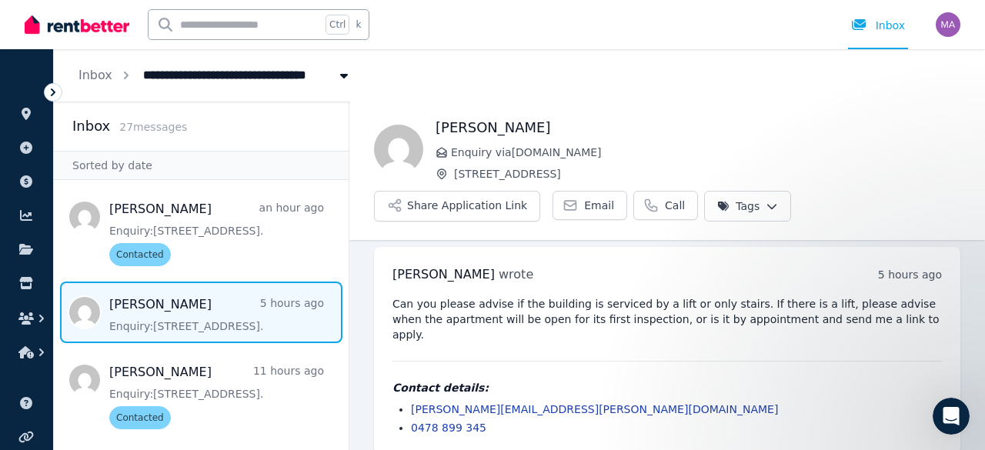
drag, startPoint x: 631, startPoint y: 172, endPoint x: 456, endPoint y: 168, distance: 175.5
click at [456, 168] on span "[STREET_ADDRESS]" at bounding box center [707, 173] width 506 height 15
copy span "[STREET_ADDRESS]"
drag, startPoint x: 549, startPoint y: 389, endPoint x: 410, endPoint y: 390, distance: 139.3
click at [410, 402] on ul "[PERSON_NAME][EMAIL_ADDRESS][PERSON_NAME][DOMAIN_NAME] 0478 899 345" at bounding box center [666, 419] width 549 height 34
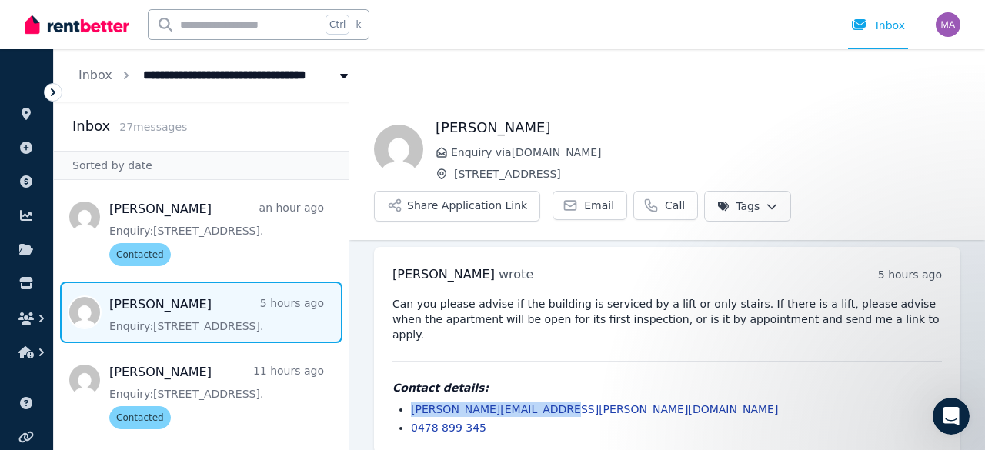
copy link "[PERSON_NAME][EMAIL_ADDRESS][PERSON_NAME][DOMAIN_NAME]"
click at [289, 306] on span "Message list" at bounding box center [201, 313] width 295 height 62
click at [735, 212] on html "**********" at bounding box center [492, 225] width 985 height 450
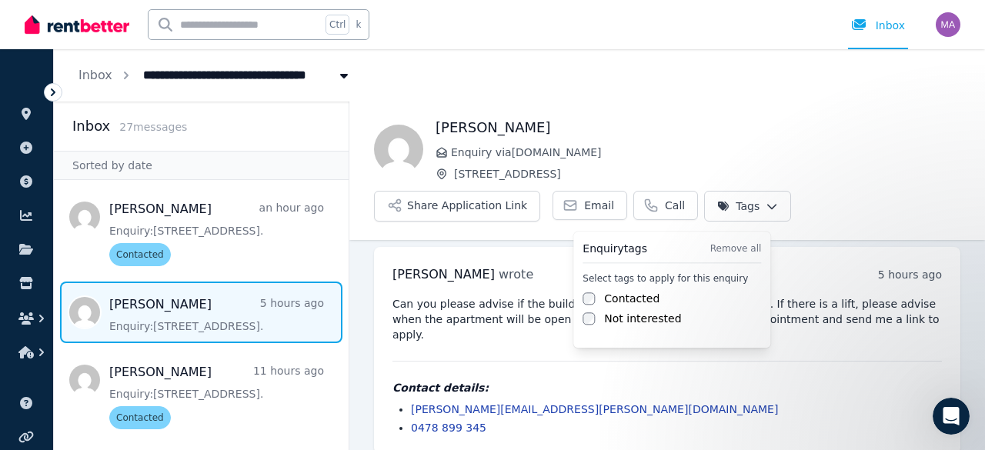
click at [626, 295] on label "Contacted" at bounding box center [631, 298] width 55 height 15
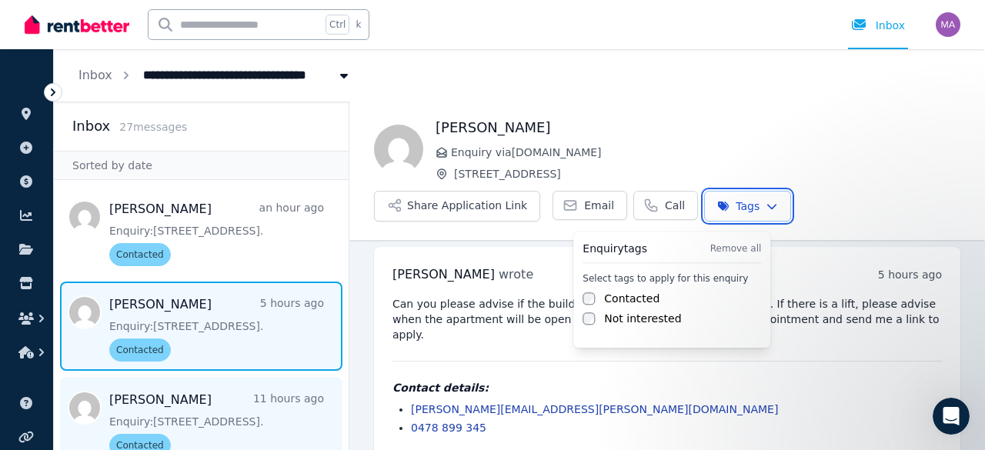
click at [274, 394] on html "**********" at bounding box center [492, 225] width 985 height 450
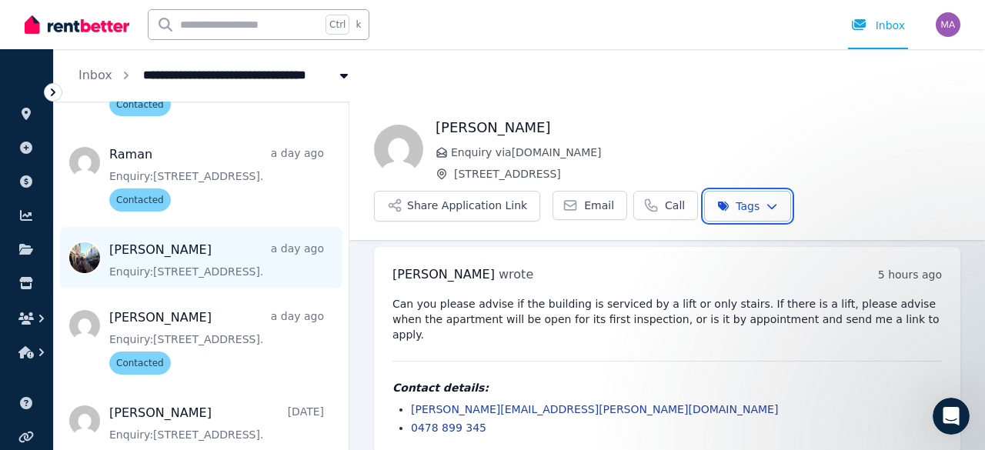
scroll to position [532, 0]
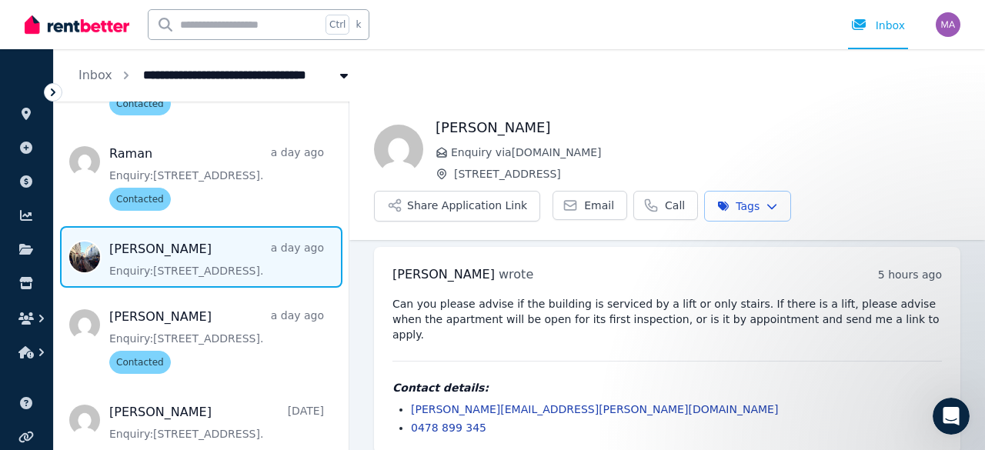
click at [200, 230] on span "Message list" at bounding box center [201, 257] width 295 height 62
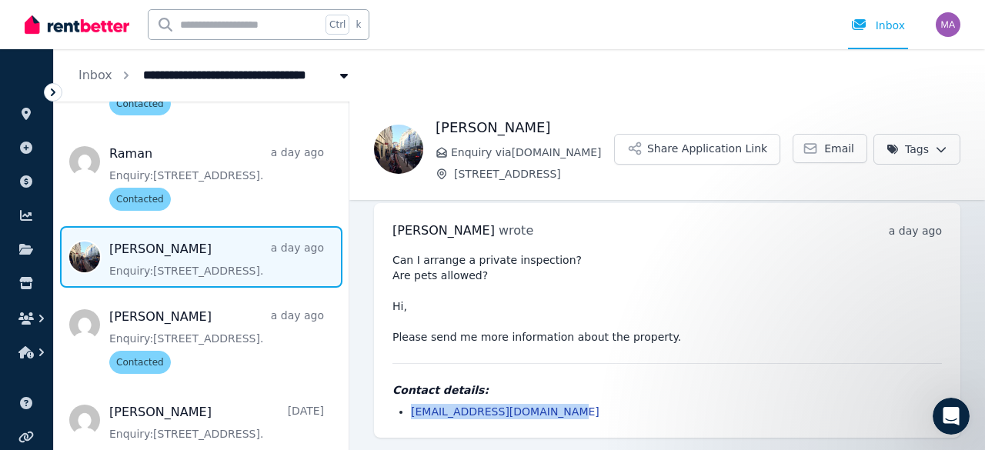
drag, startPoint x: 571, startPoint y: 413, endPoint x: 409, endPoint y: 413, distance: 161.6
click at [409, 413] on ul "[EMAIL_ADDRESS][DOMAIN_NAME]" at bounding box center [666, 411] width 549 height 15
copy link "[EMAIL_ADDRESS][DOMAIN_NAME]"
click at [265, 261] on span "Message list" at bounding box center [201, 257] width 295 height 62
click at [666, 205] on html "**********" at bounding box center [492, 225] width 985 height 450
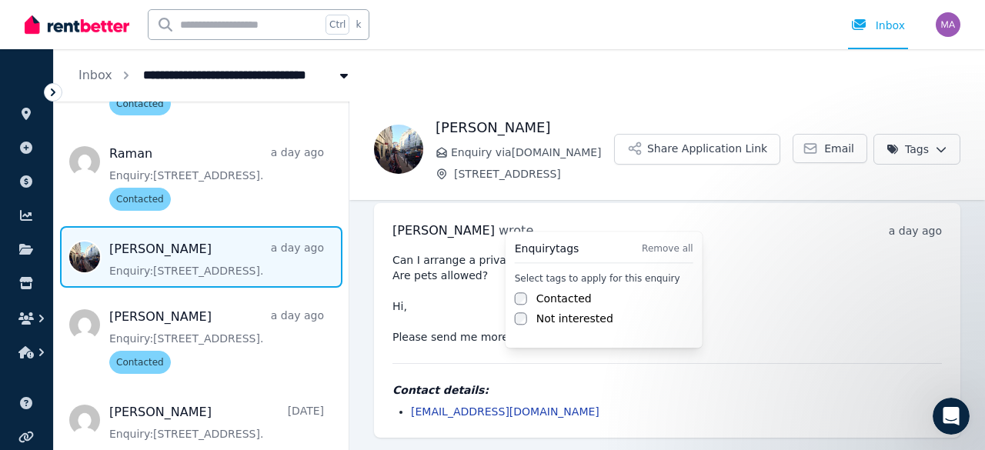
click at [564, 295] on label "Contacted" at bounding box center [563, 298] width 55 height 15
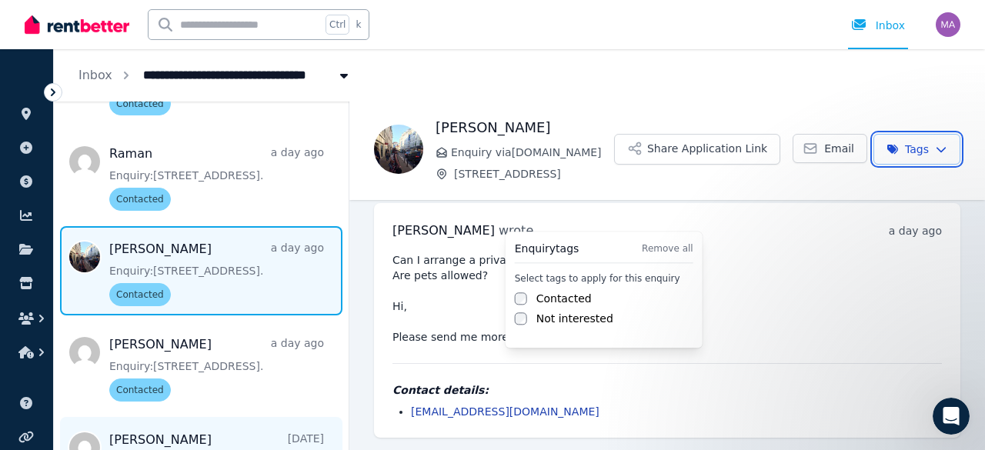
click at [205, 425] on html "**********" at bounding box center [492, 225] width 985 height 450
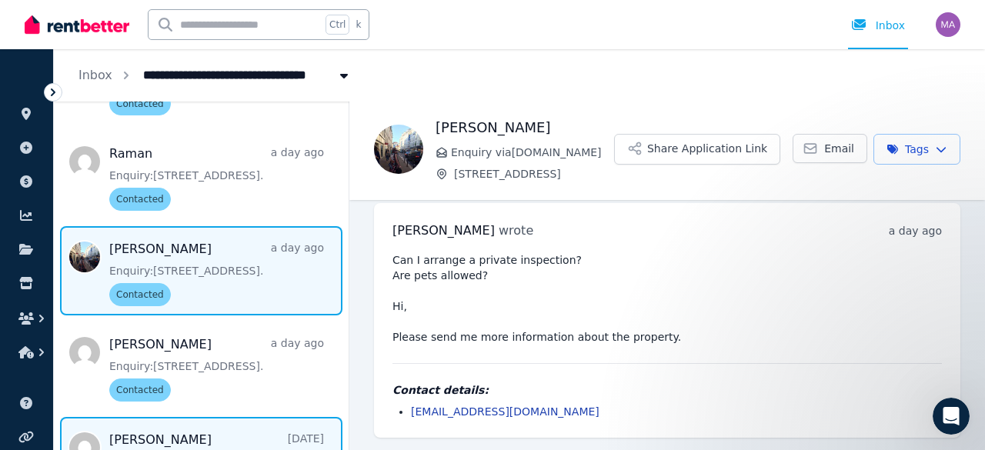
click at [203, 427] on span "Message list" at bounding box center [201, 448] width 295 height 62
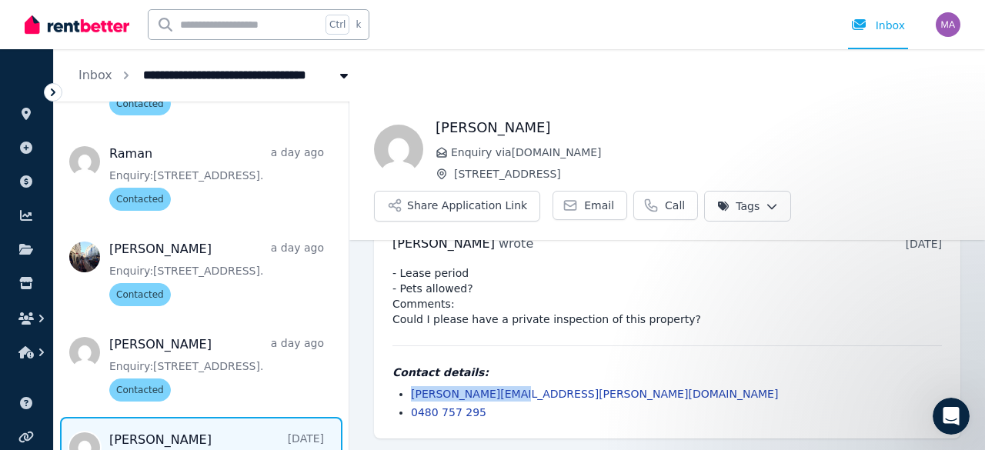
drag, startPoint x: 501, startPoint y: 395, endPoint x: 410, endPoint y: 387, distance: 91.1
click at [410, 387] on ul "[PERSON_NAME][EMAIL_ADDRESS][PERSON_NAME][DOMAIN_NAME] 0480 757 295" at bounding box center [666, 403] width 549 height 34
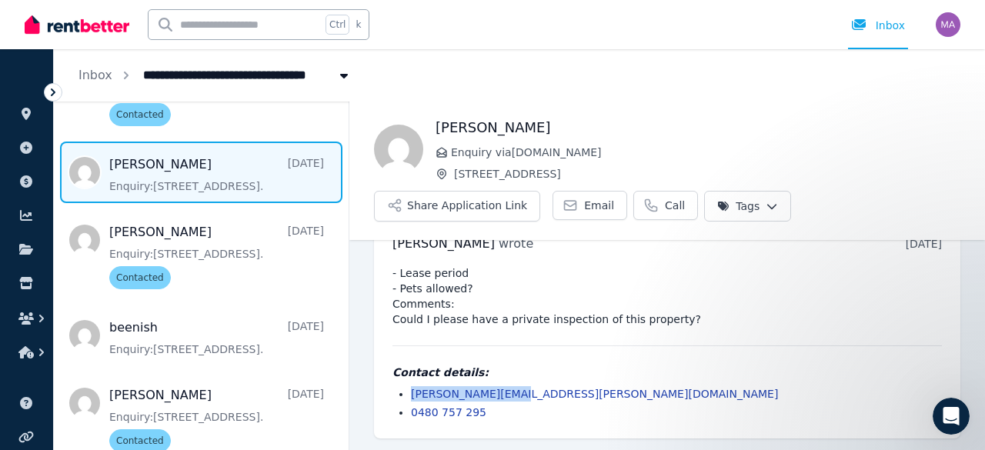
scroll to position [806, 0]
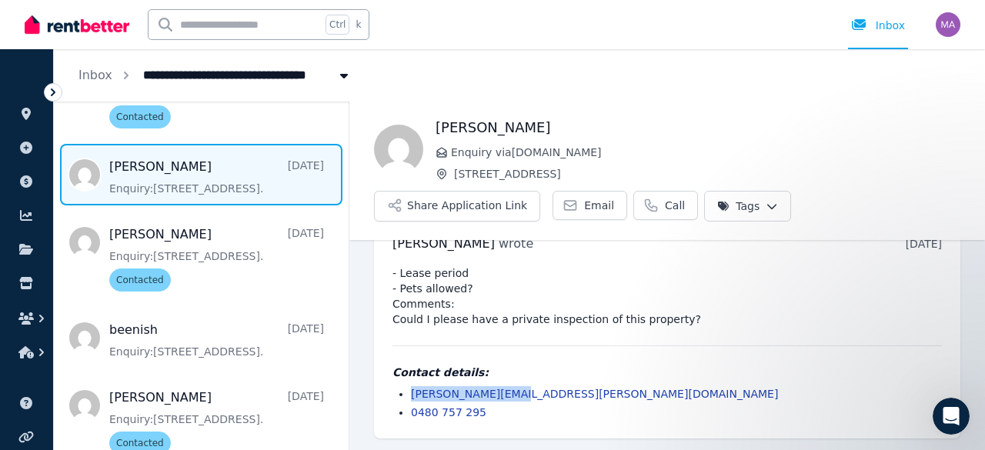
click at [282, 162] on span "Message list" at bounding box center [201, 175] width 295 height 62
click at [760, 202] on html "**********" at bounding box center [492, 225] width 985 height 450
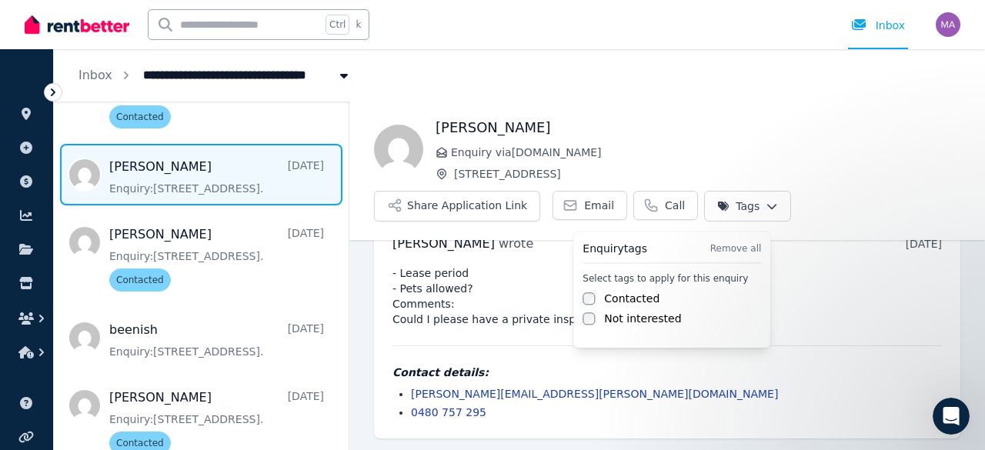
click at [636, 298] on label "Contacted" at bounding box center [631, 298] width 55 height 15
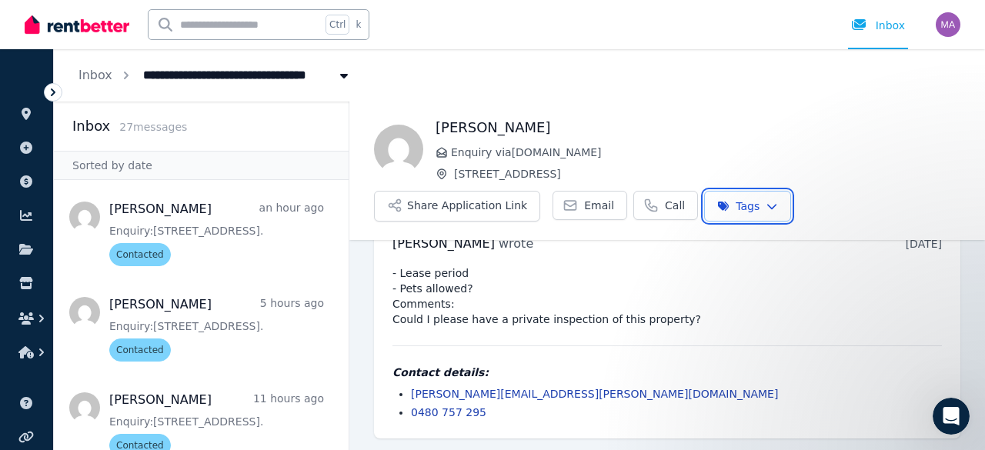
drag, startPoint x: 342, startPoint y: 239, endPoint x: 354, endPoint y: 123, distance: 116.1
click at [354, 123] on html "**********" at bounding box center [492, 225] width 985 height 450
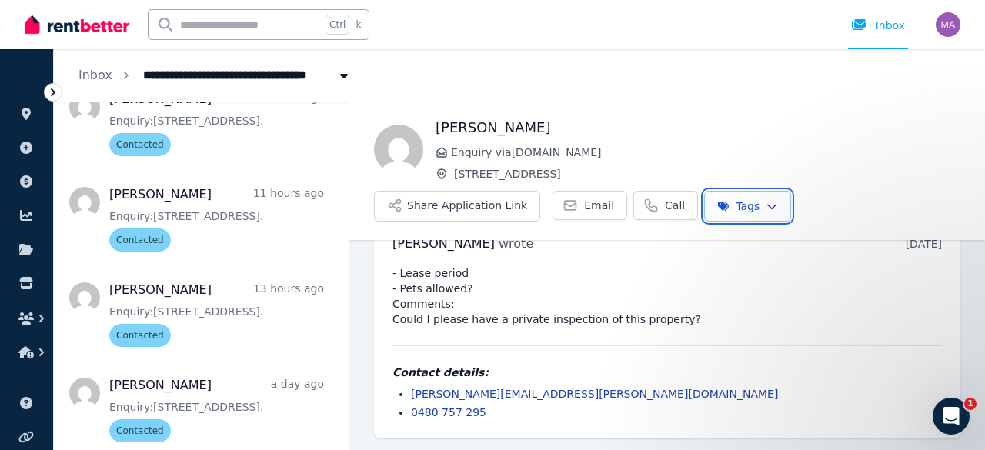
scroll to position [206, 0]
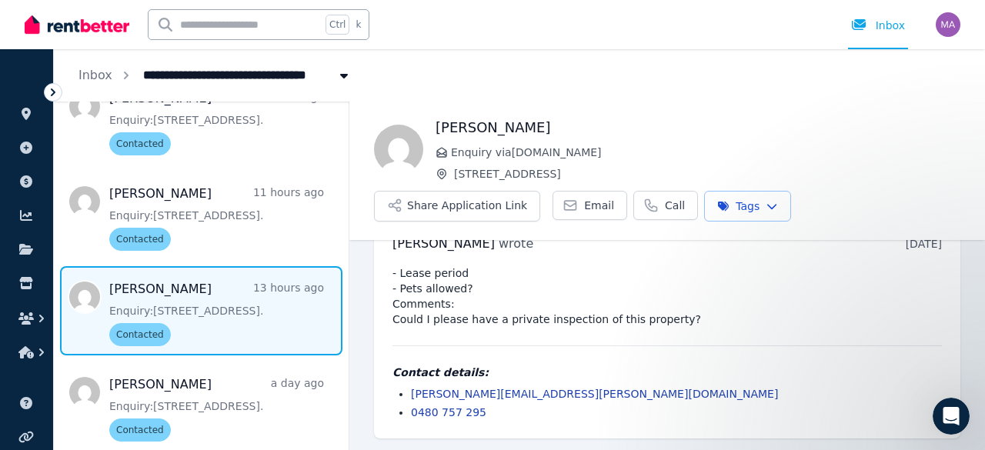
click at [206, 292] on span "Message list" at bounding box center [201, 310] width 295 height 89
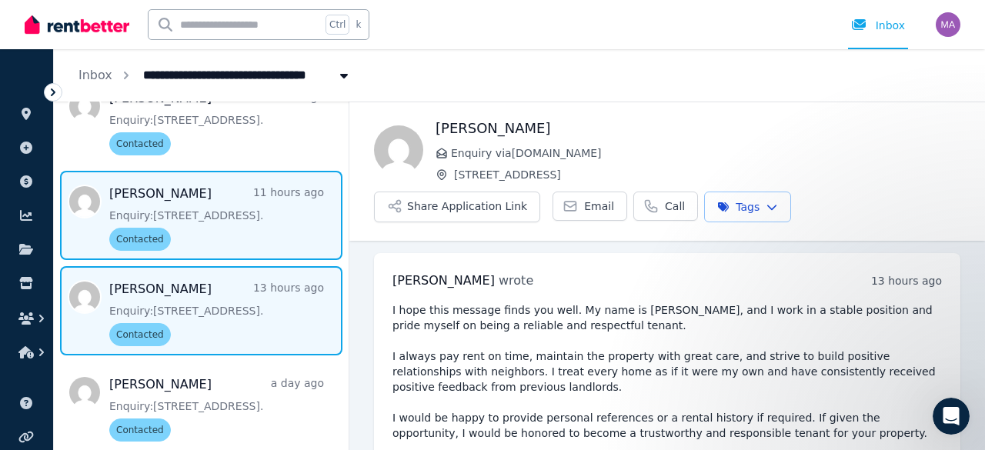
click at [161, 199] on span "Message list" at bounding box center [201, 215] width 295 height 89
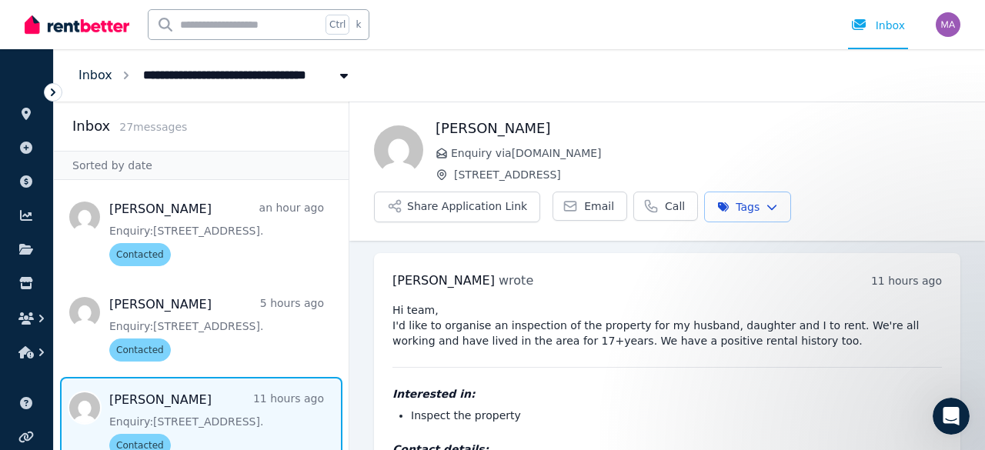
click at [89, 81] on link "Inbox" at bounding box center [95, 75] width 34 height 15
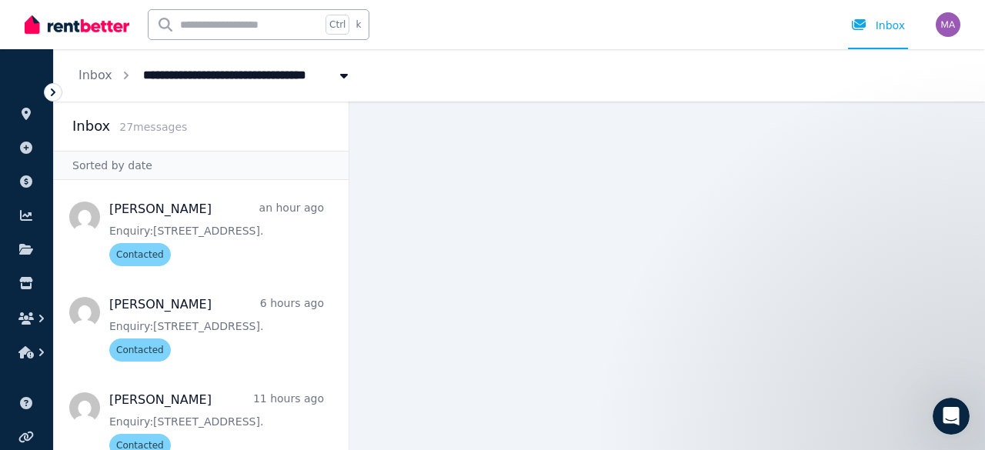
click at [289, 81] on span "[STREET_ADDRESS]" at bounding box center [211, 74] width 155 height 25
type input "**********"
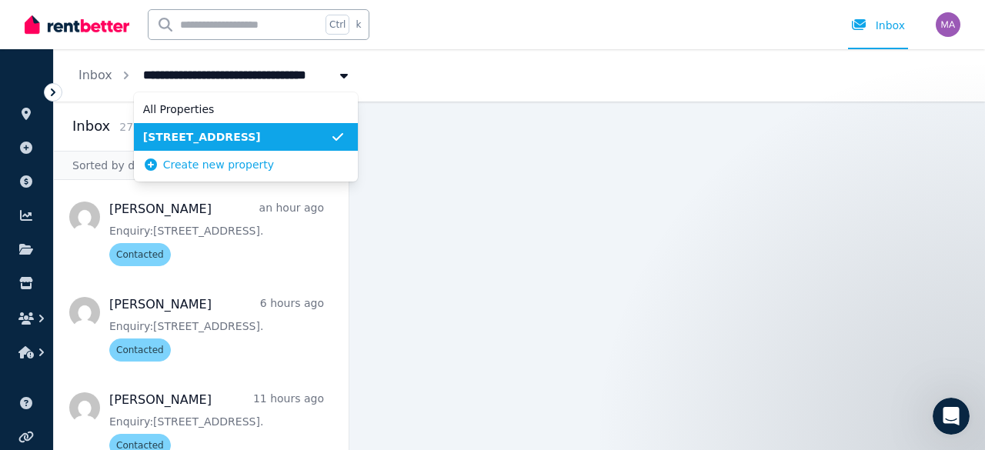
click at [242, 138] on span "[STREET_ADDRESS]" at bounding box center [236, 136] width 187 height 15
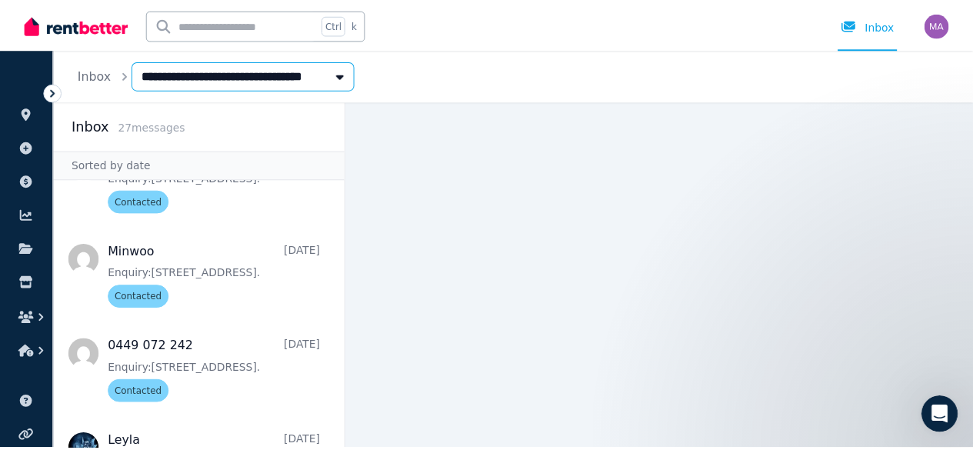
scroll to position [1714, 0]
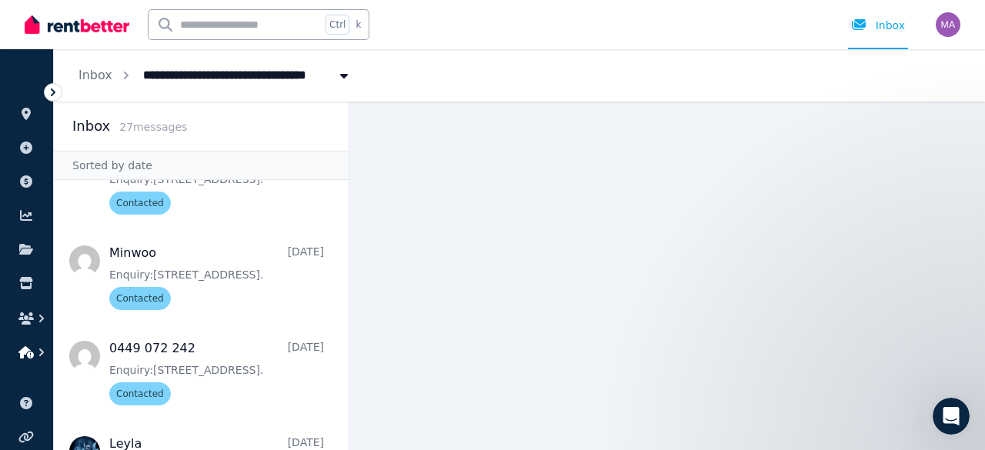
click at [32, 351] on icon "button" at bounding box center [25, 352] width 15 height 12
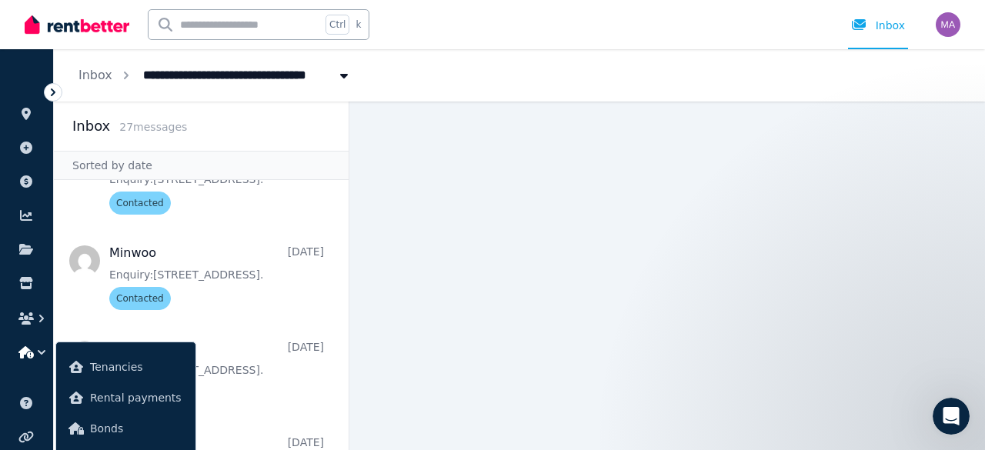
click at [32, 351] on icon "button" at bounding box center [25, 352] width 15 height 12
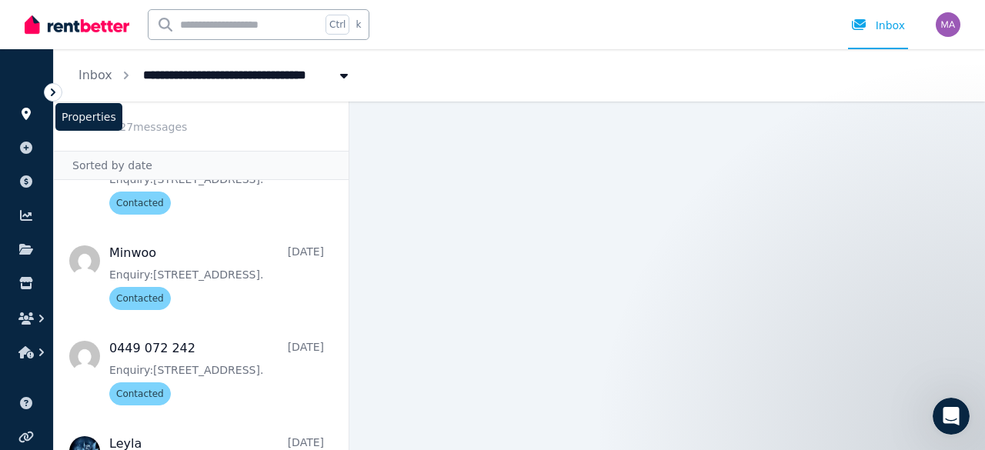
click at [32, 121] on link at bounding box center [26, 114] width 28 height 25
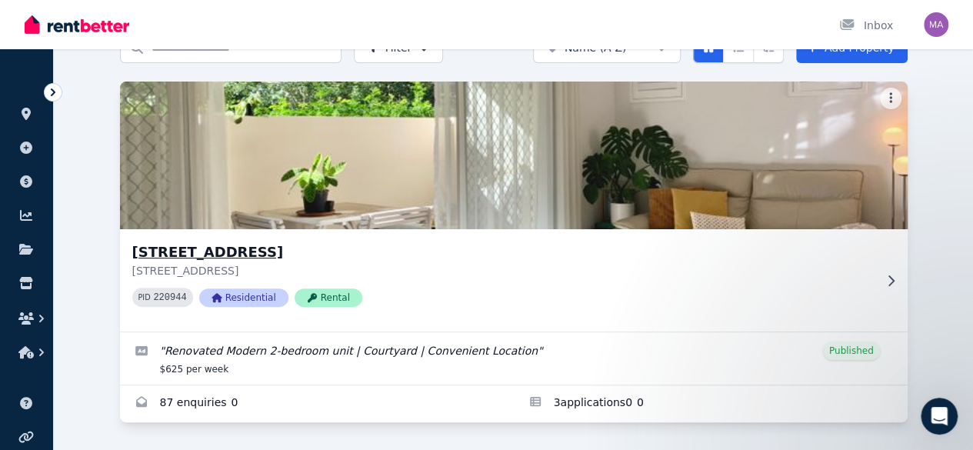
scroll to position [131, 0]
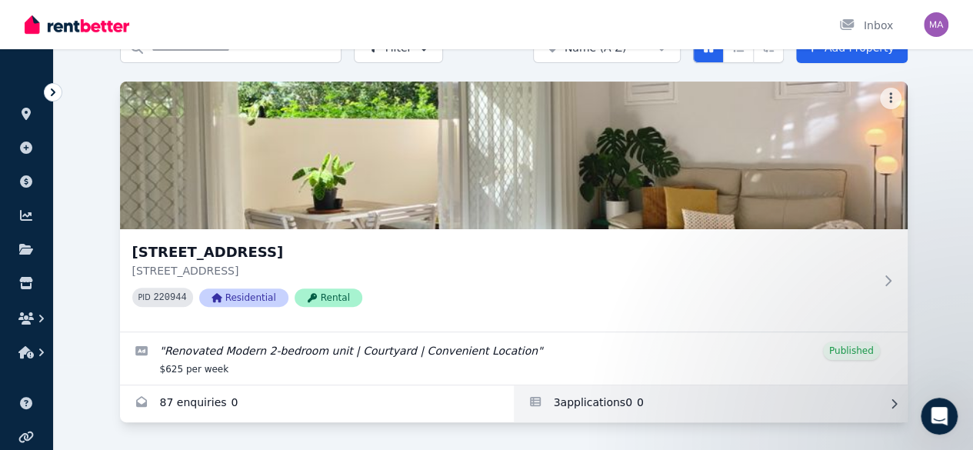
click at [514, 388] on link "Applications for Unit 1 11/13 Calder Road, Rydalmere" at bounding box center [711, 403] width 394 height 37
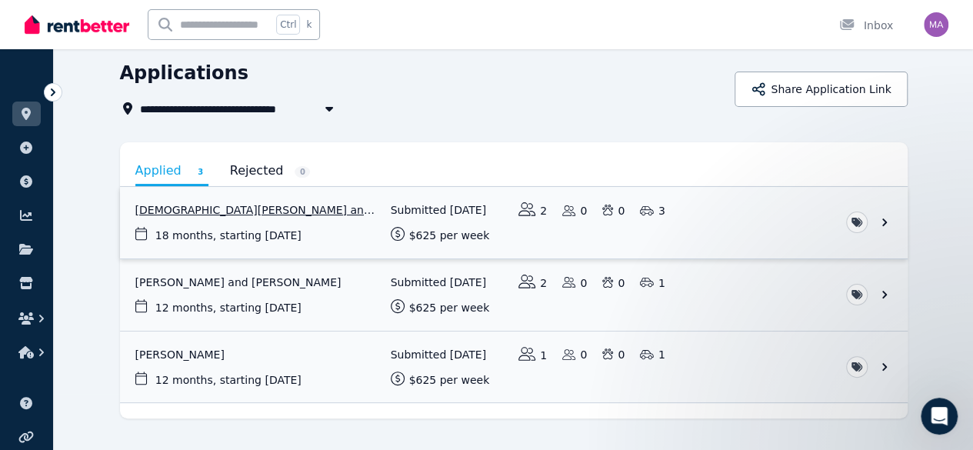
scroll to position [86, 0]
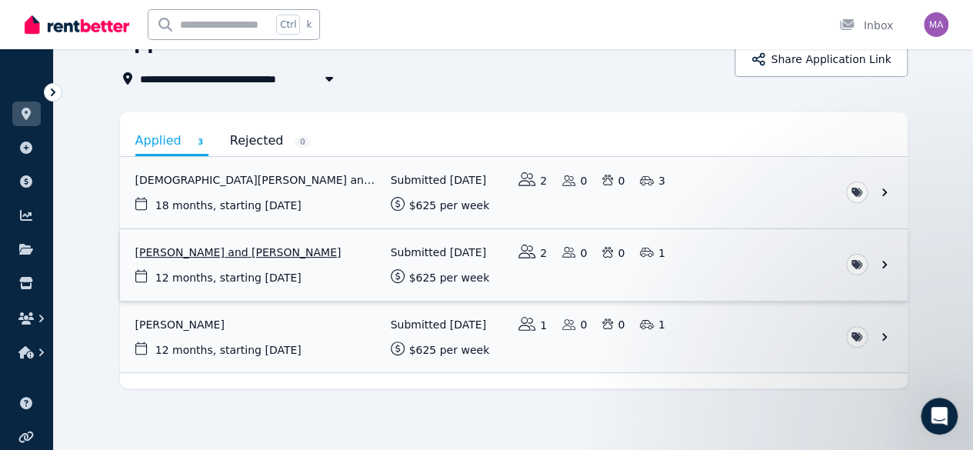
click at [226, 252] on link "View application: Rasim Yilmaz and Leyla Kabaran" at bounding box center [514, 265] width 788 height 72
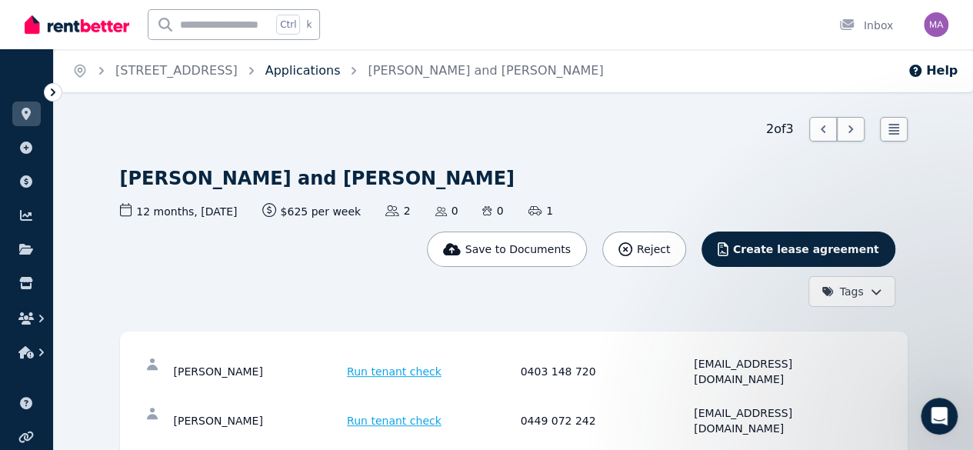
click at [341, 64] on link "Applications" at bounding box center [302, 70] width 75 height 15
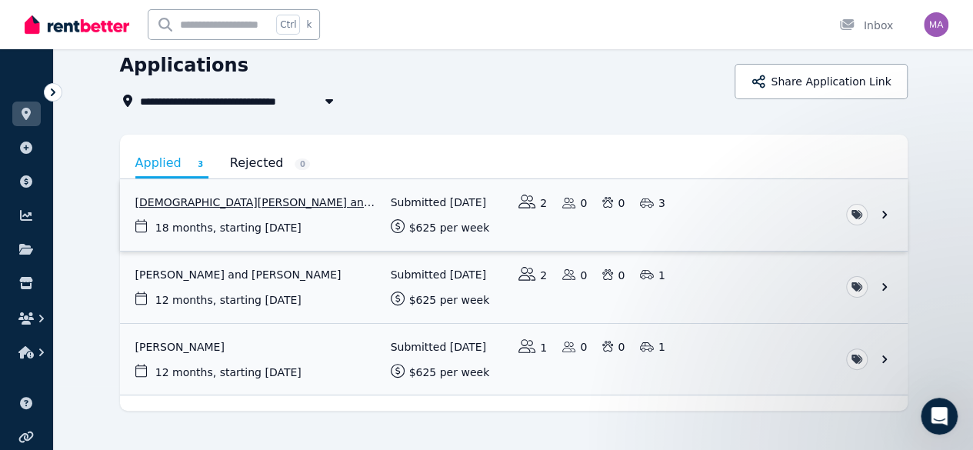
scroll to position [62, 0]
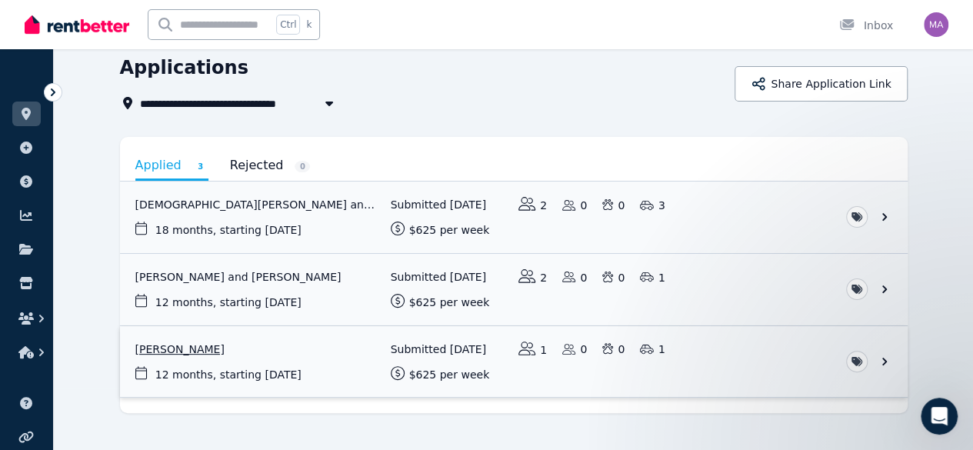
click at [120, 348] on link "View application: Erdal Deniz" at bounding box center [514, 362] width 788 height 72
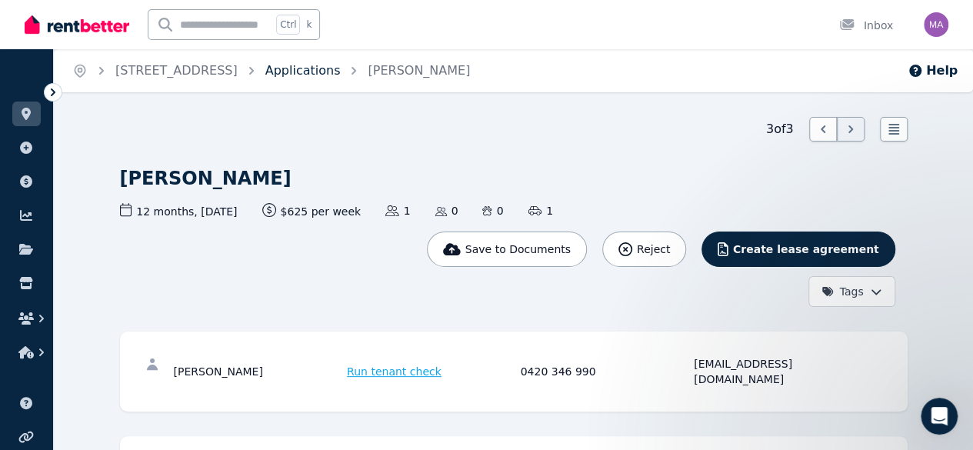
click at [341, 72] on link "Applications" at bounding box center [302, 70] width 75 height 15
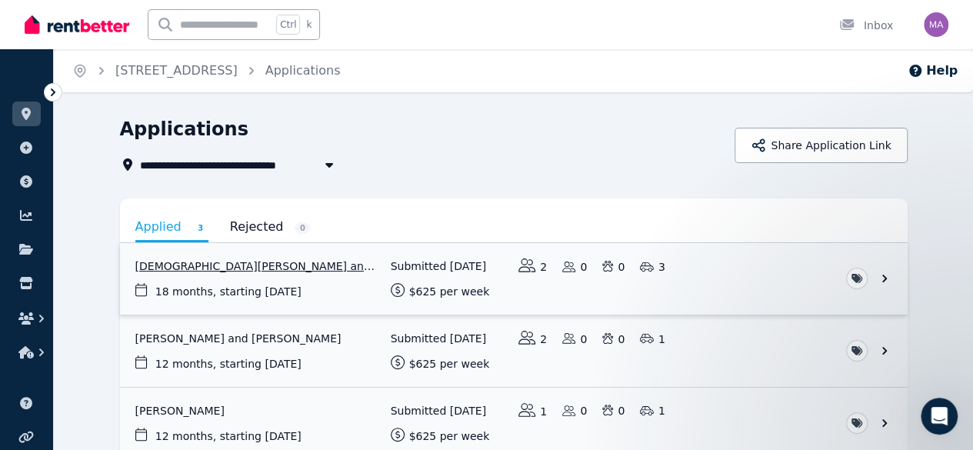
scroll to position [86, 0]
